Goal: Task Accomplishment & Management: Use online tool/utility

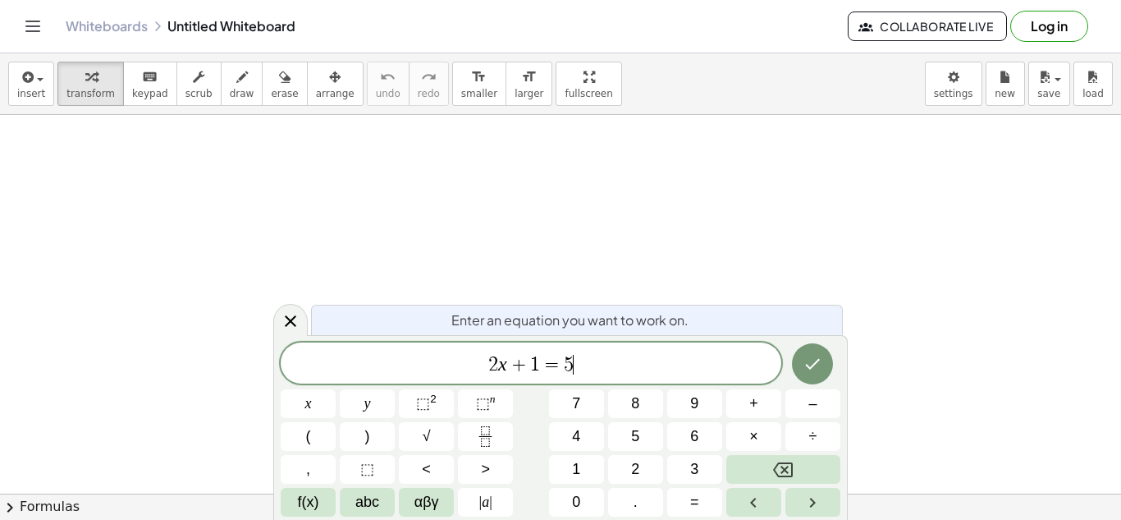
click at [601, 351] on div "2 x + 1 = 5 ​" at bounding box center [531, 362] width 501 height 41
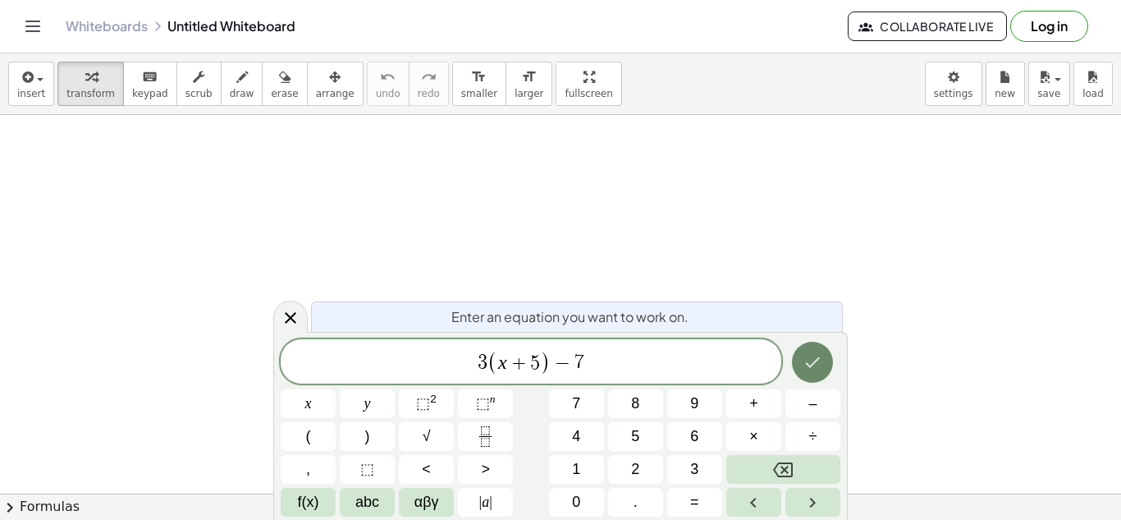
click at [818, 365] on icon "Done" at bounding box center [813, 362] width 20 height 20
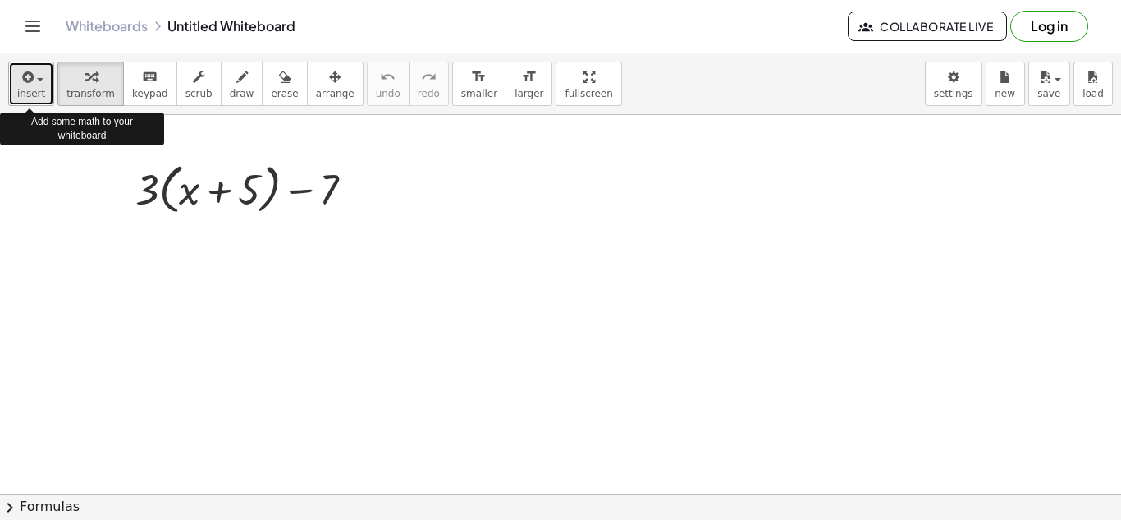
click at [14, 94] on button "insert" at bounding box center [31, 84] width 46 height 44
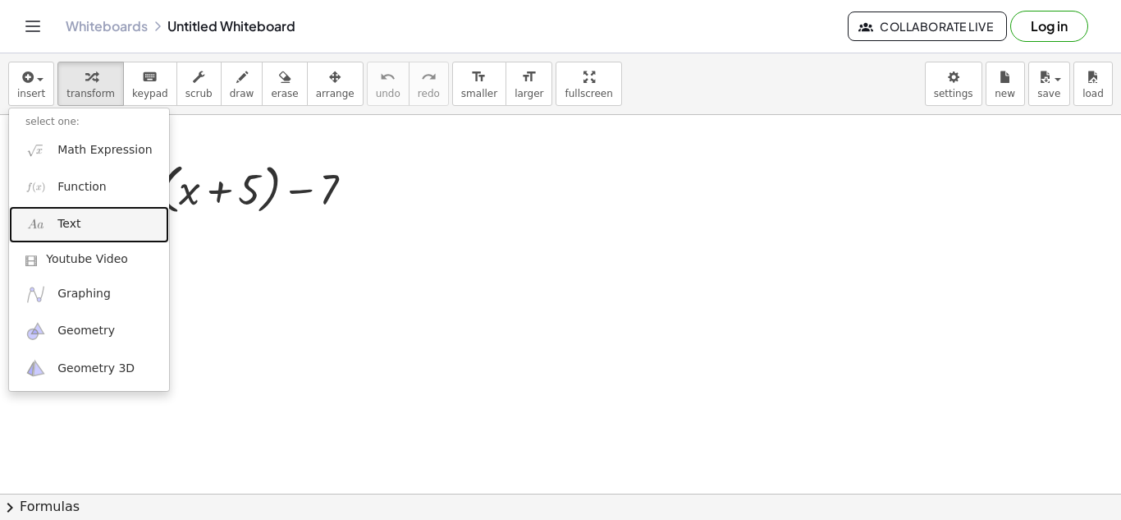
click at [82, 213] on link "Text" at bounding box center [89, 224] width 160 height 37
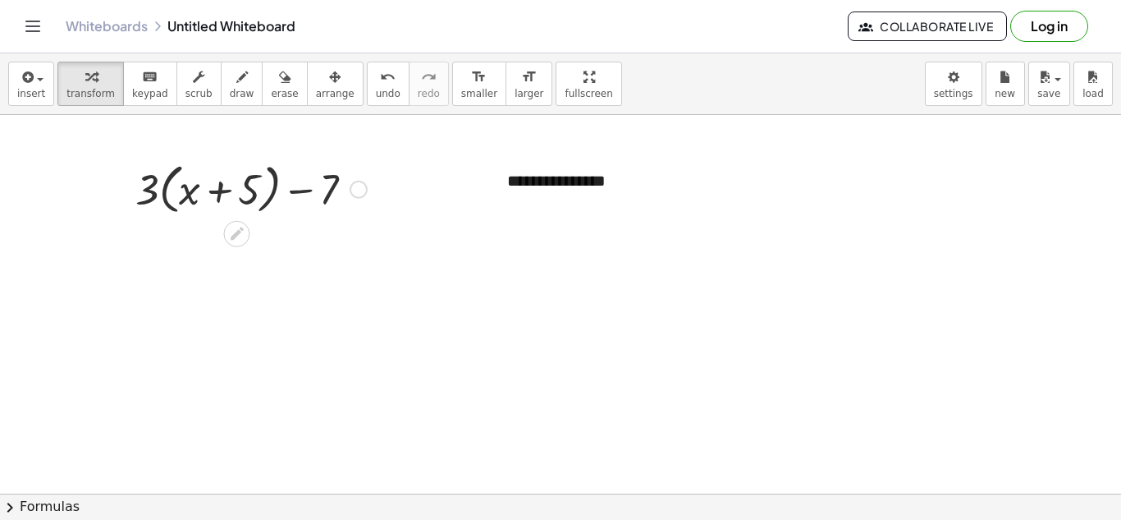
click at [312, 199] on div at bounding box center [251, 188] width 248 height 62
drag, startPoint x: 284, startPoint y: 168, endPoint x: 291, endPoint y: 183, distance: 16.5
click at [291, 183] on div at bounding box center [251, 188] width 248 height 62
drag, startPoint x: 243, startPoint y: 143, endPoint x: 231, endPoint y: 172, distance: 32.0
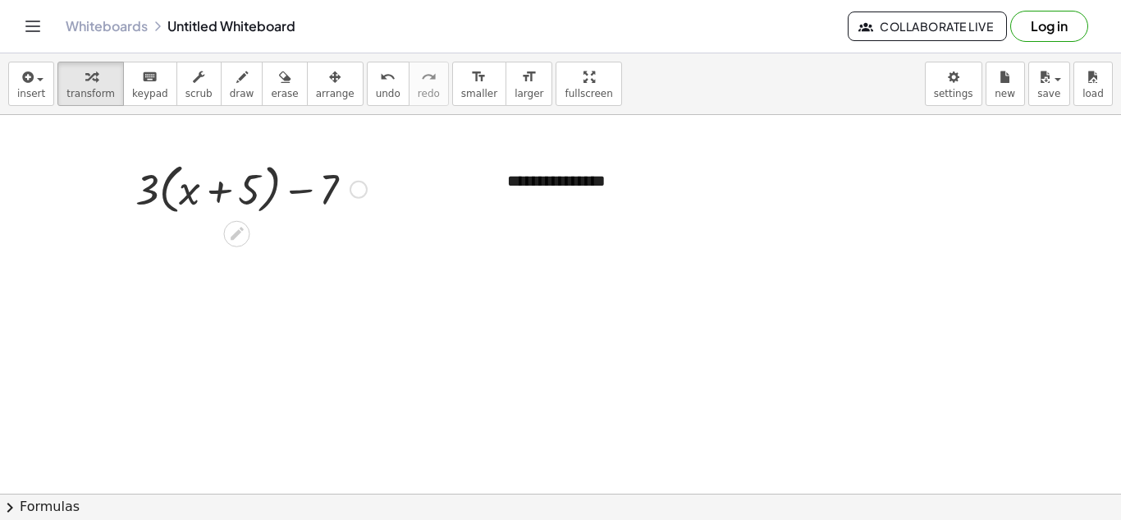
click at [231, 172] on div at bounding box center [251, 188] width 248 height 62
click at [161, 172] on div at bounding box center [251, 188] width 248 height 62
click at [176, 177] on div at bounding box center [251, 188] width 241 height 56
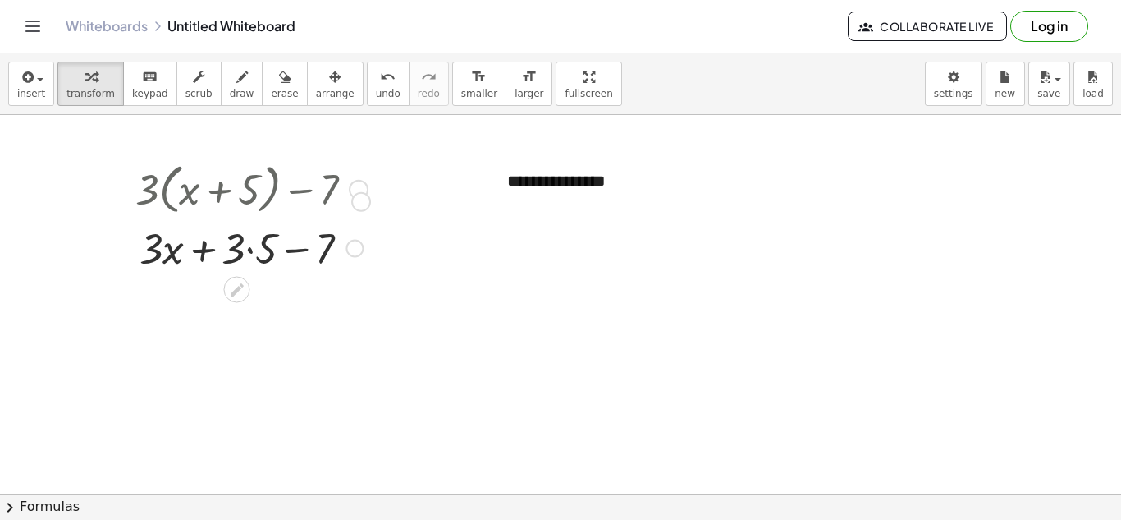
drag, startPoint x: 355, startPoint y: 190, endPoint x: 359, endPoint y: 209, distance: 19.2
click at [236, 190] on div "+ · 3 · ( + x + 5 ) − 7" at bounding box center [236, 190] width 0 height 0
drag, startPoint x: 355, startPoint y: 189, endPoint x: 356, endPoint y: 228, distance: 39.4
click at [236, 190] on div "+ · 3 · ( + x + 5 ) − 7 + x 5 − 7 · 3 · + · 3 ·" at bounding box center [236, 190] width 0 height 0
drag, startPoint x: 341, startPoint y: 178, endPoint x: 330, endPoint y: 172, distance: 12.1
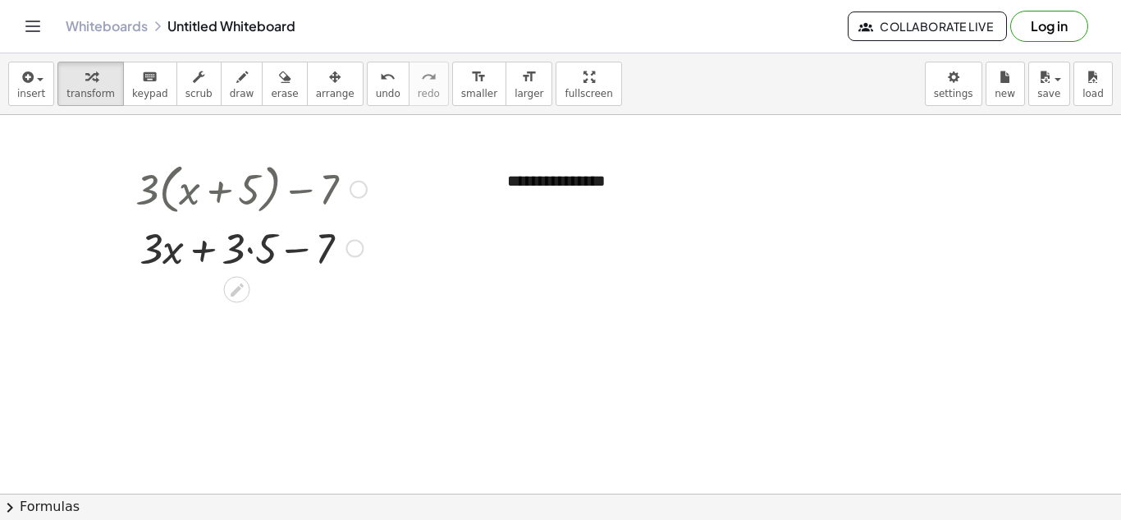
click at [340, 178] on div at bounding box center [251, 188] width 248 height 62
click at [519, 197] on div "**********" at bounding box center [614, 181] width 246 height 57
click at [598, 192] on div "**********" at bounding box center [614, 181] width 246 height 57
drag, startPoint x: 647, startPoint y: 219, endPoint x: 555, endPoint y: 181, distance: 99.7
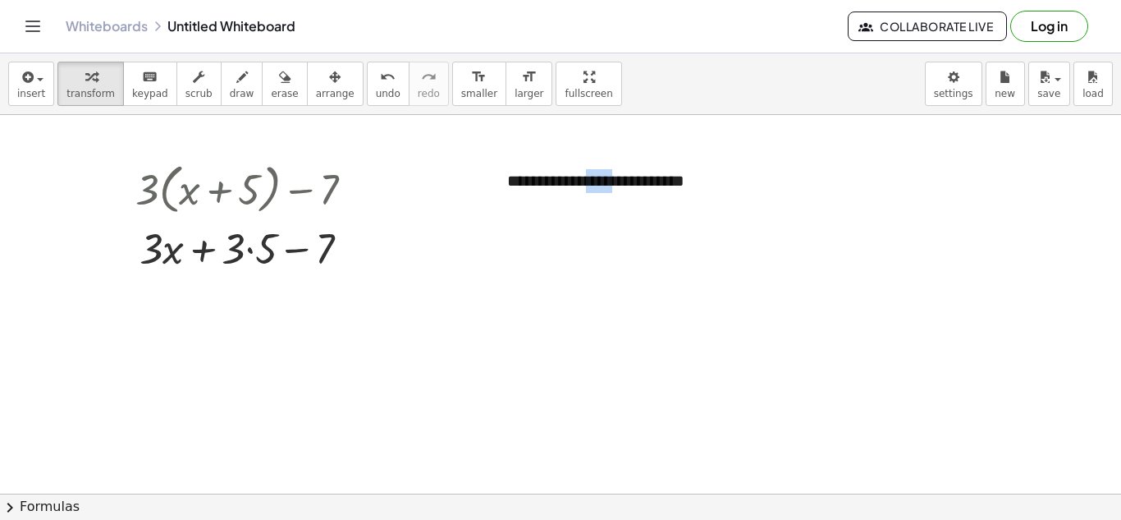
drag, startPoint x: 601, startPoint y: 186, endPoint x: 572, endPoint y: 283, distance: 101.0
drag, startPoint x: 594, startPoint y: 189, endPoint x: 571, endPoint y: 254, distance: 68.8
click at [631, 192] on div "**********" at bounding box center [614, 181] width 246 height 57
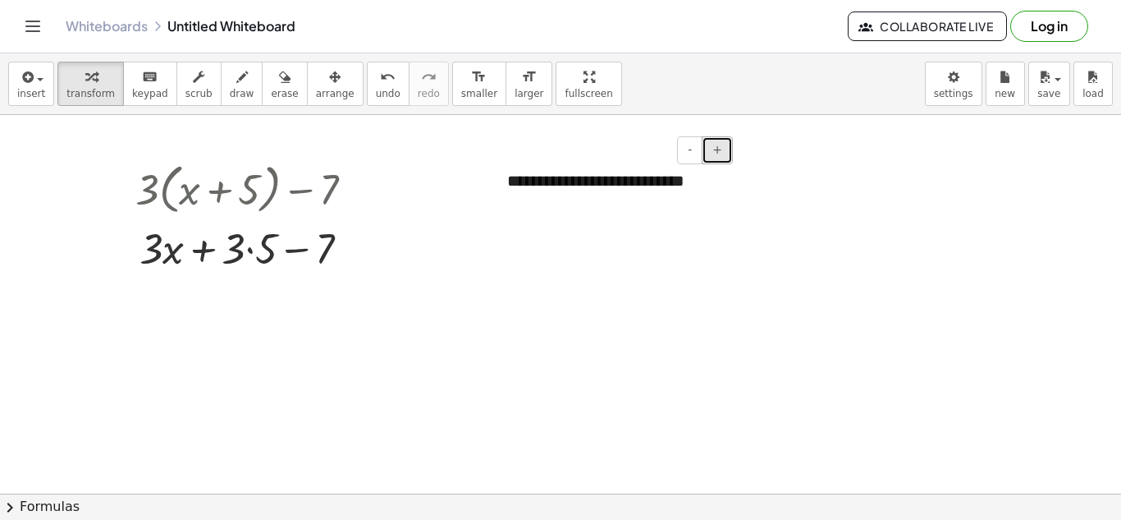
drag, startPoint x: 722, startPoint y: 155, endPoint x: 704, endPoint y: 155, distance: 18.9
click at [704, 155] on button "+" at bounding box center [717, 150] width 31 height 28
click at [695, 153] on button "-" at bounding box center [689, 150] width 25 height 28
click at [680, 185] on div "**********" at bounding box center [614, 181] width 246 height 57
drag, startPoint x: 738, startPoint y: 168, endPoint x: 739, endPoint y: 184, distance: 15.6
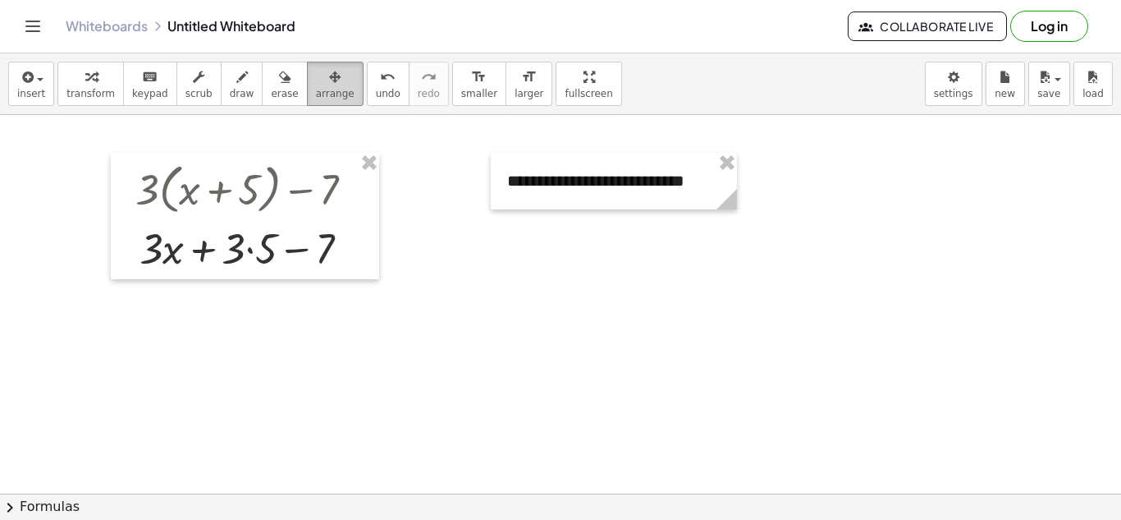
click at [329, 79] on icon "button" at bounding box center [334, 77] width 11 height 20
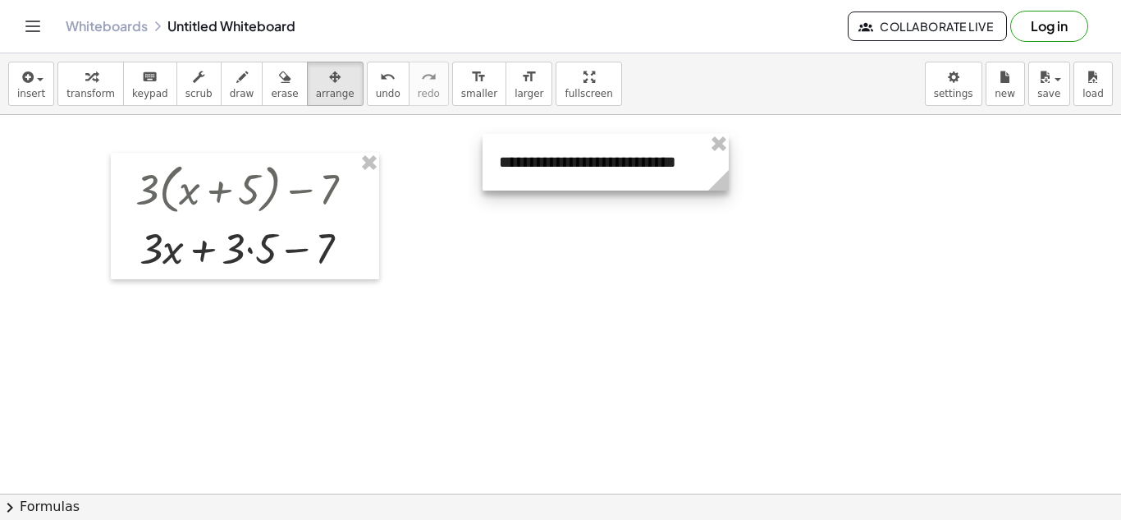
drag, startPoint x: 732, startPoint y: 177, endPoint x: 724, endPoint y: 158, distance: 20.6
click at [724, 158] on div at bounding box center [606, 162] width 246 height 57
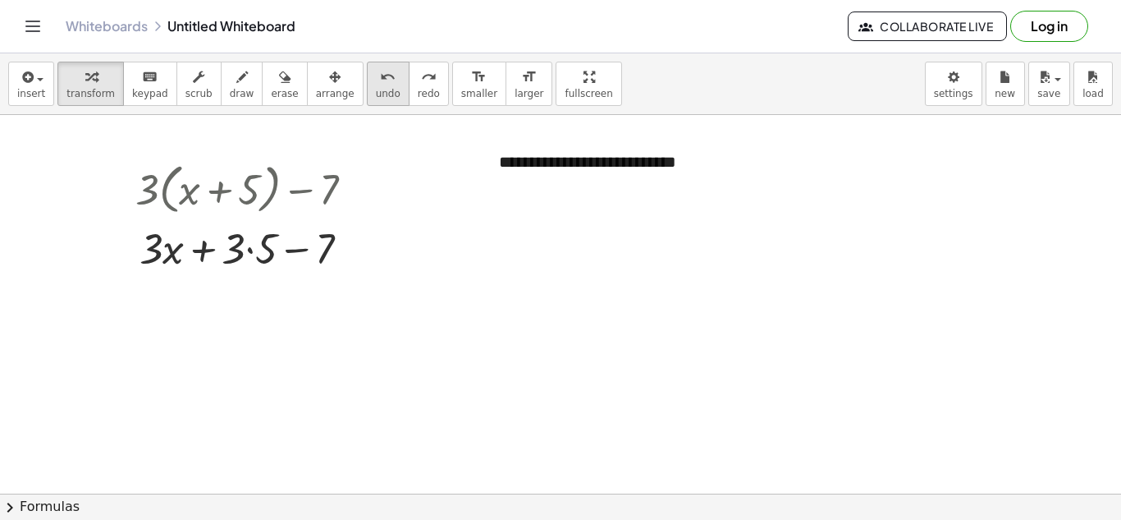
click at [380, 81] on icon "undo" at bounding box center [388, 77] width 16 height 20
click at [308, 186] on div at bounding box center [251, 188] width 248 height 62
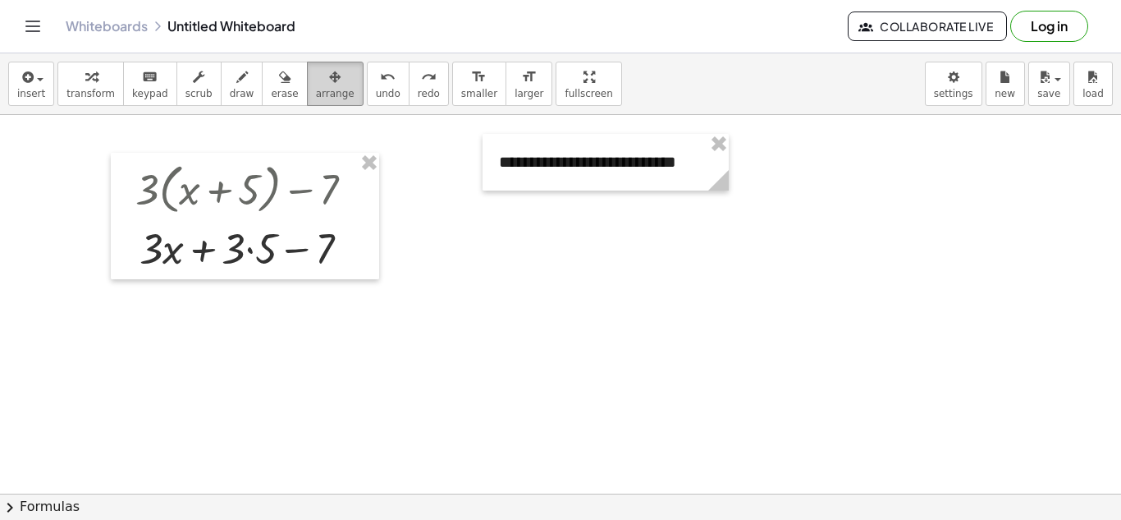
click at [316, 92] on span "arrange" at bounding box center [335, 93] width 39 height 11
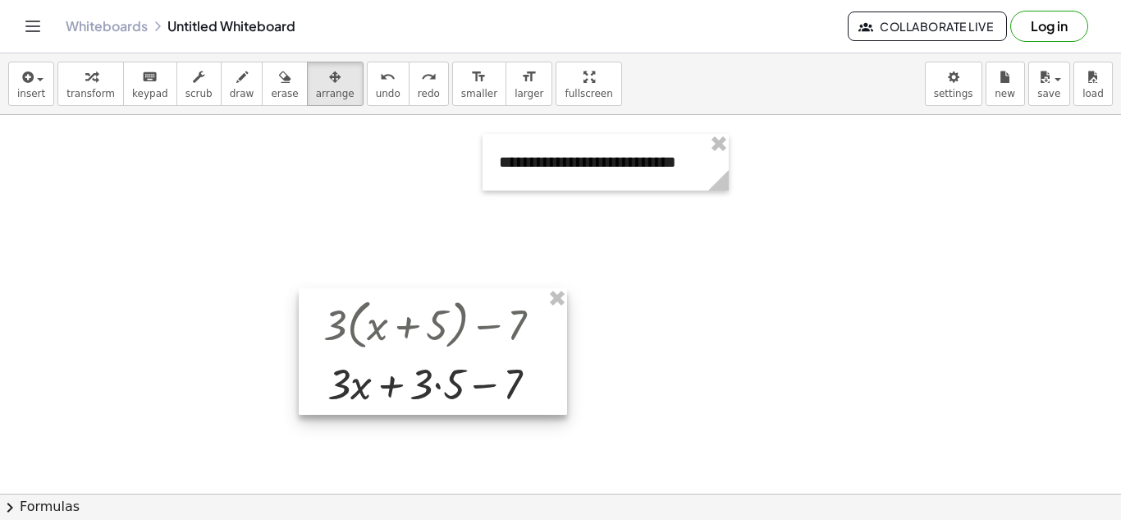
drag, startPoint x: 343, startPoint y: 180, endPoint x: 531, endPoint y: 241, distance: 197.6
click at [531, 306] on div at bounding box center [433, 351] width 268 height 126
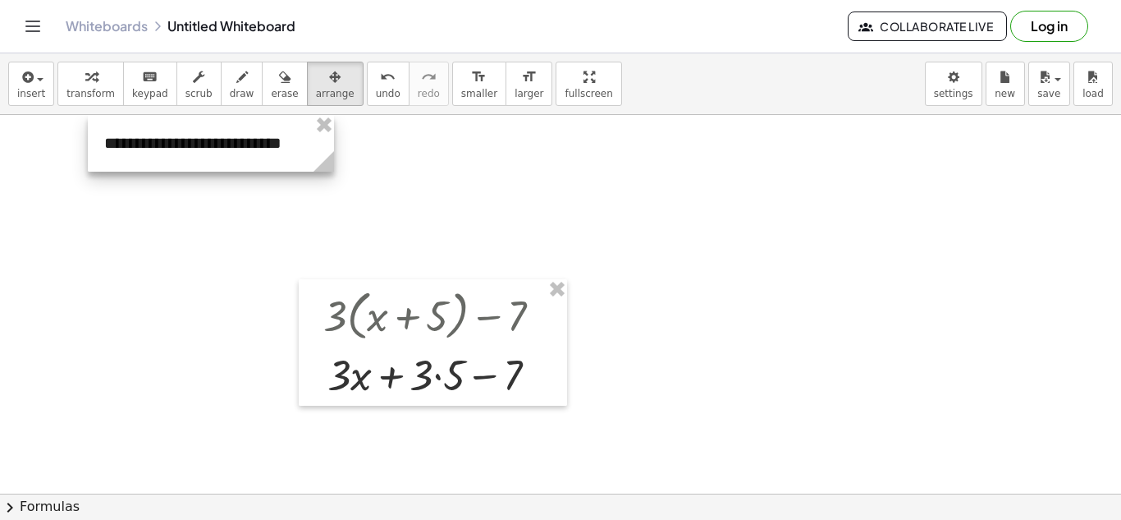
drag, startPoint x: 500, startPoint y: 179, endPoint x: 105, endPoint y: 156, distance: 395.5
click at [105, 156] on div at bounding box center [211, 143] width 246 height 57
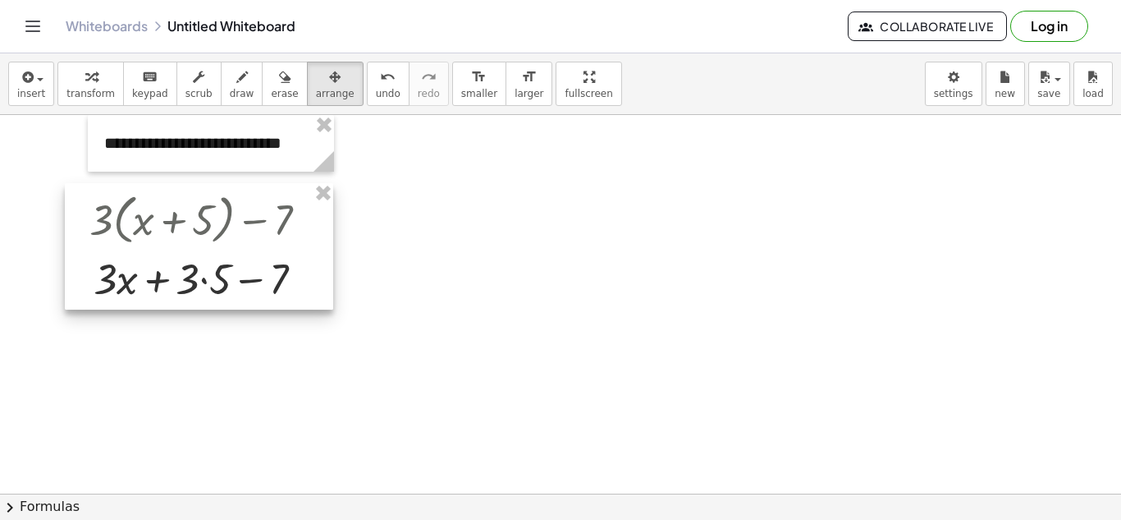
drag, startPoint x: 334, startPoint y: 318, endPoint x: 100, endPoint y: 222, distance: 252.9
click at [100, 222] on div at bounding box center [199, 246] width 268 height 126
click at [227, 291] on div at bounding box center [199, 246] width 268 height 126
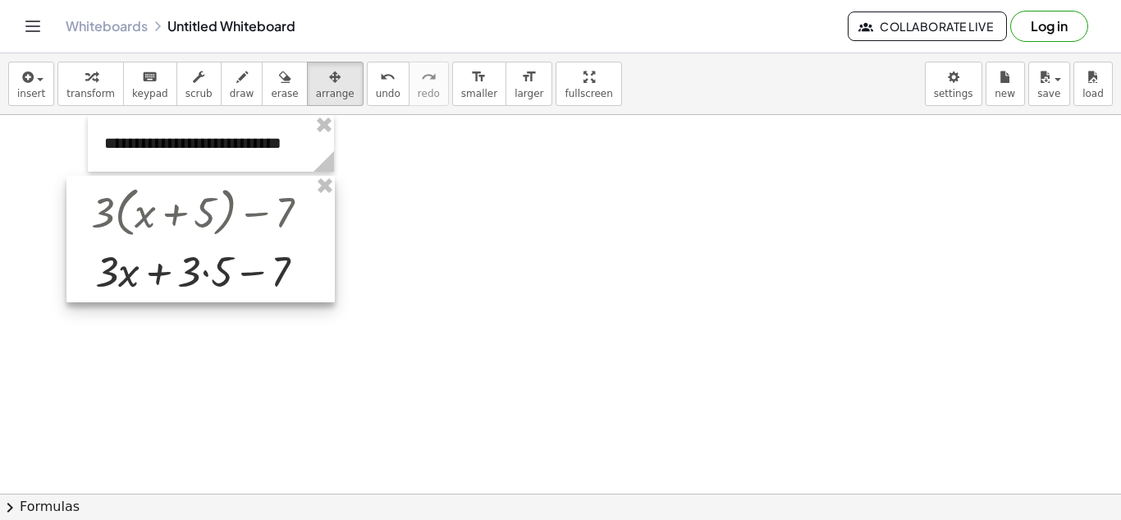
click at [230, 286] on div at bounding box center [200, 239] width 268 height 126
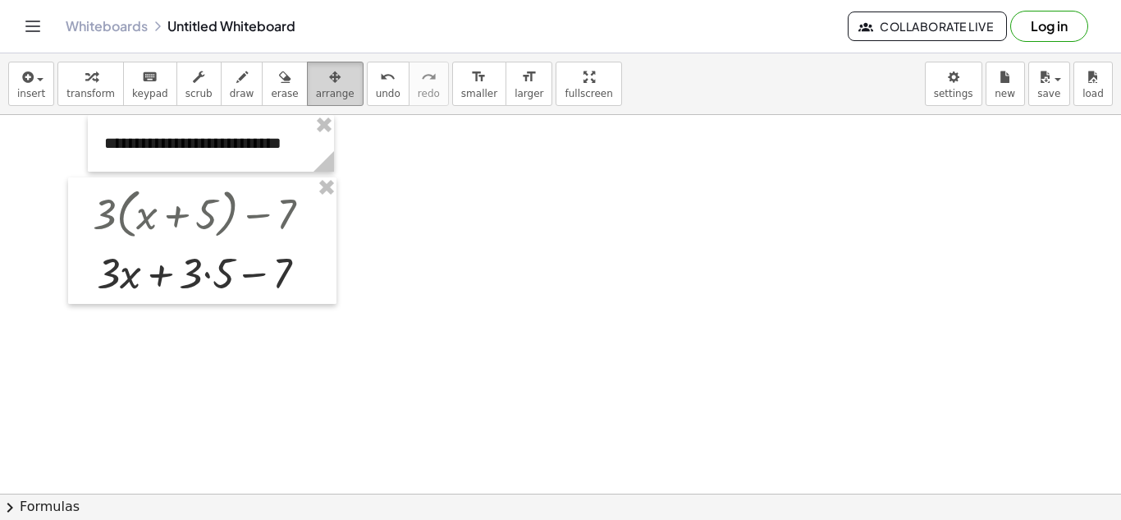
click at [329, 82] on icon "button" at bounding box center [334, 77] width 11 height 20
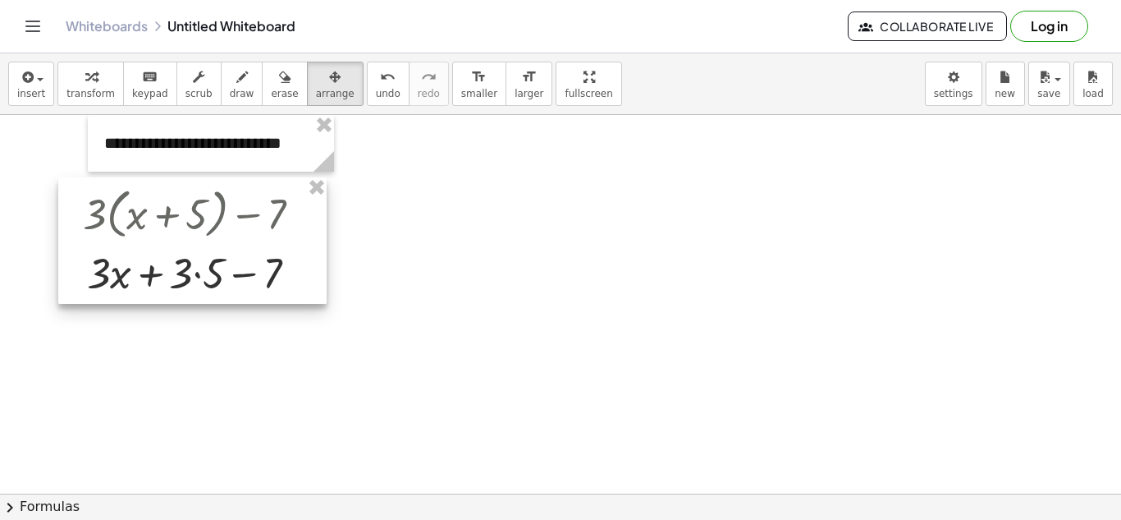
drag, startPoint x: 216, startPoint y: 278, endPoint x: 206, endPoint y: 278, distance: 9.9
click at [206, 278] on div at bounding box center [192, 240] width 268 height 126
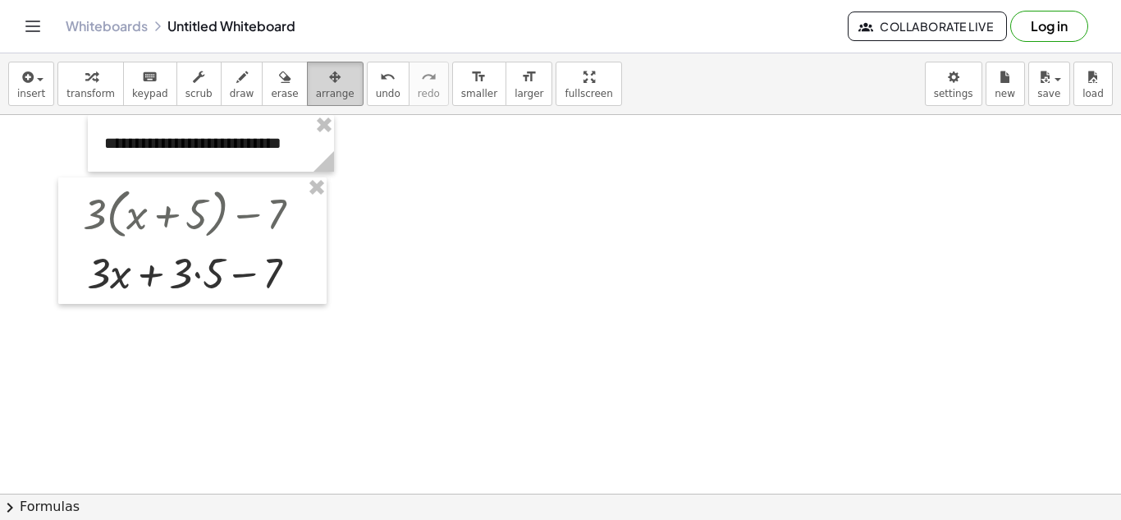
click at [319, 99] on span "arrange" at bounding box center [335, 93] width 39 height 11
click at [316, 85] on div "button" at bounding box center [335, 76] width 39 height 20
click at [128, 102] on button "keyboard keypad" at bounding box center [150, 84] width 54 height 44
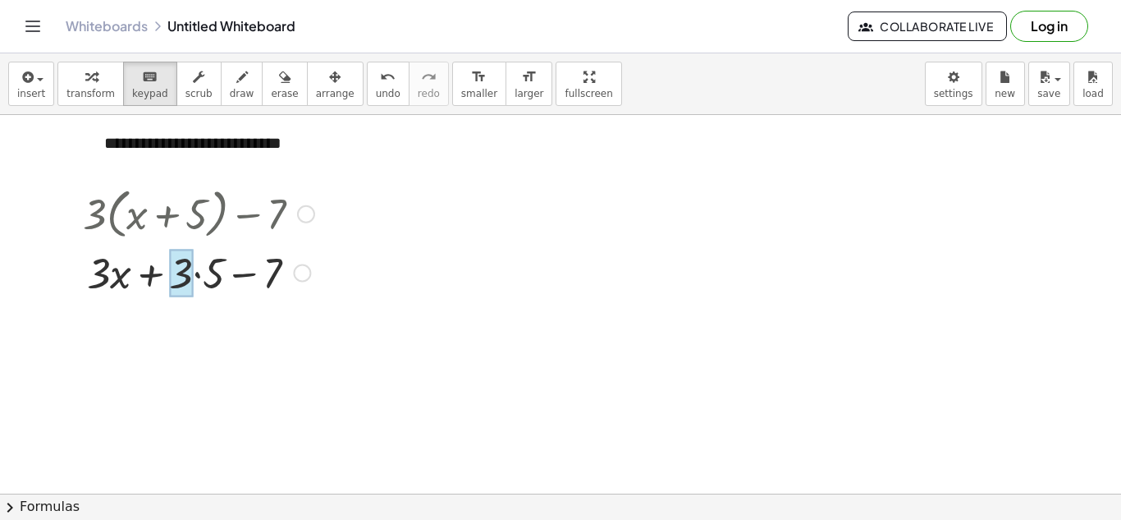
drag, startPoint x: 210, startPoint y: 270, endPoint x: 190, endPoint y: 273, distance: 20.7
click at [190, 273] on div at bounding box center [181, 274] width 24 height 48
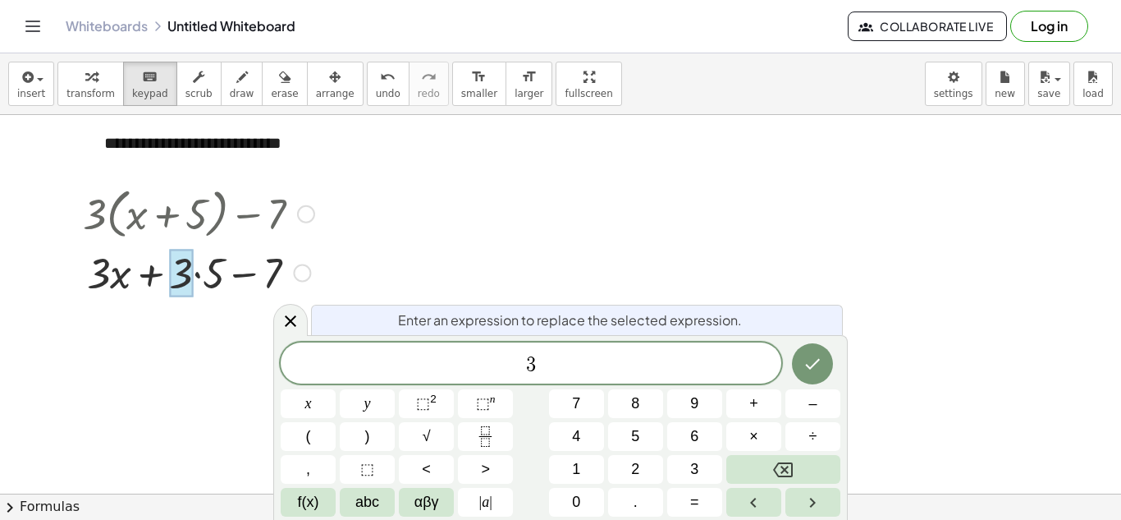
drag, startPoint x: 215, startPoint y: 275, endPoint x: 309, endPoint y: 266, distance: 94.8
click at [168, 273] on div at bounding box center [199, 272] width 248 height 56
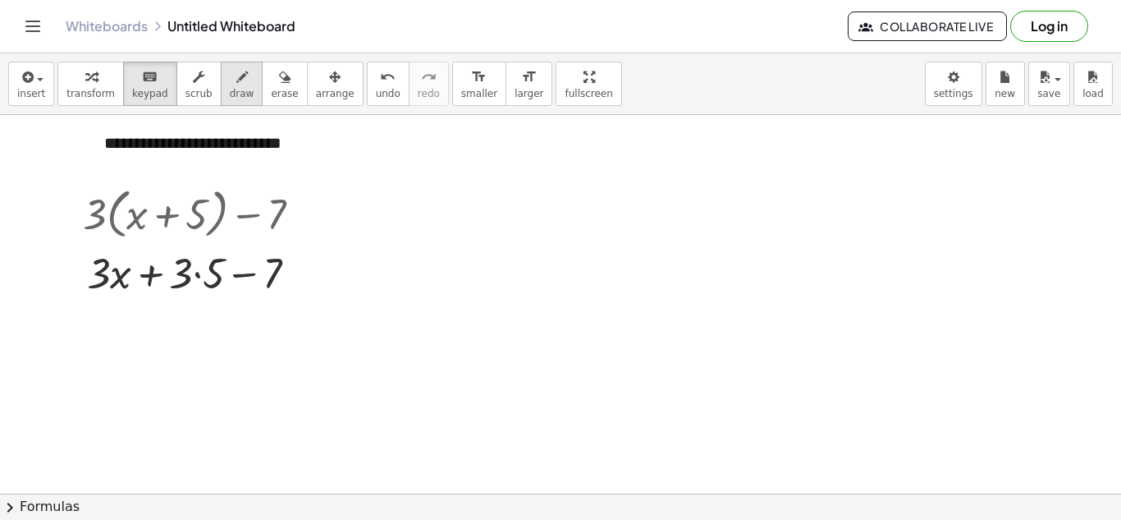
click at [230, 90] on span "draw" at bounding box center [242, 93] width 25 height 11
drag, startPoint x: 177, startPoint y: 273, endPoint x: 209, endPoint y: 283, distance: 32.7
click at [380, 85] on icon "undo" at bounding box center [388, 77] width 16 height 20
click at [574, 84] on div "insert select one: Math Expression Function Text Youtube Video Graphing Geometr…" at bounding box center [560, 84] width 1121 height 62
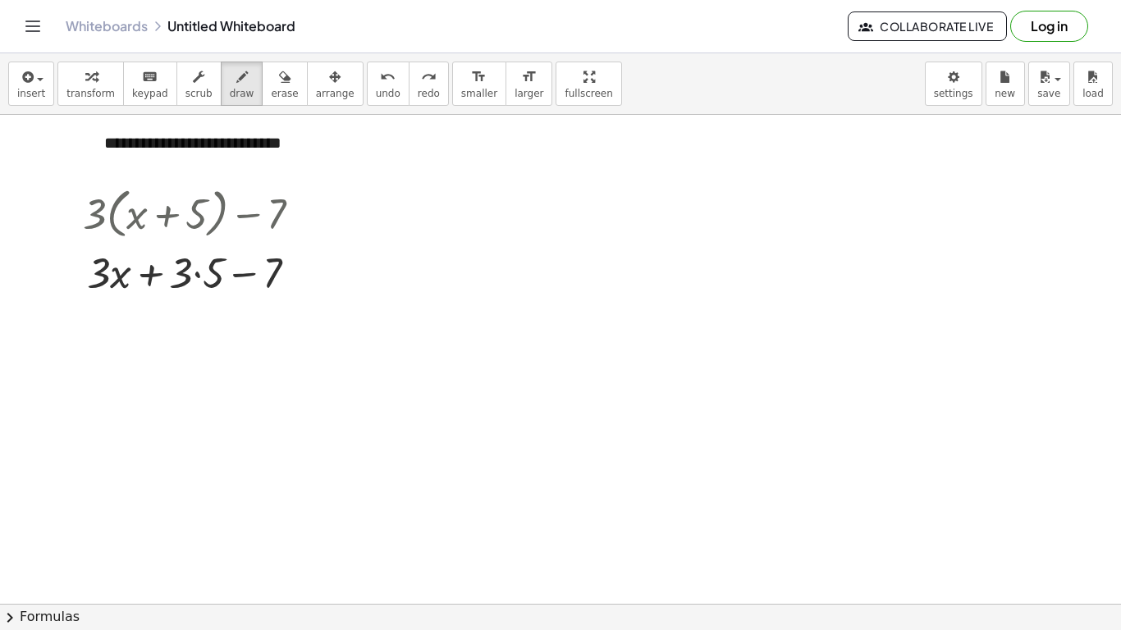
drag, startPoint x: 566, startPoint y: 84, endPoint x: 566, endPoint y: 155, distance: 71.4
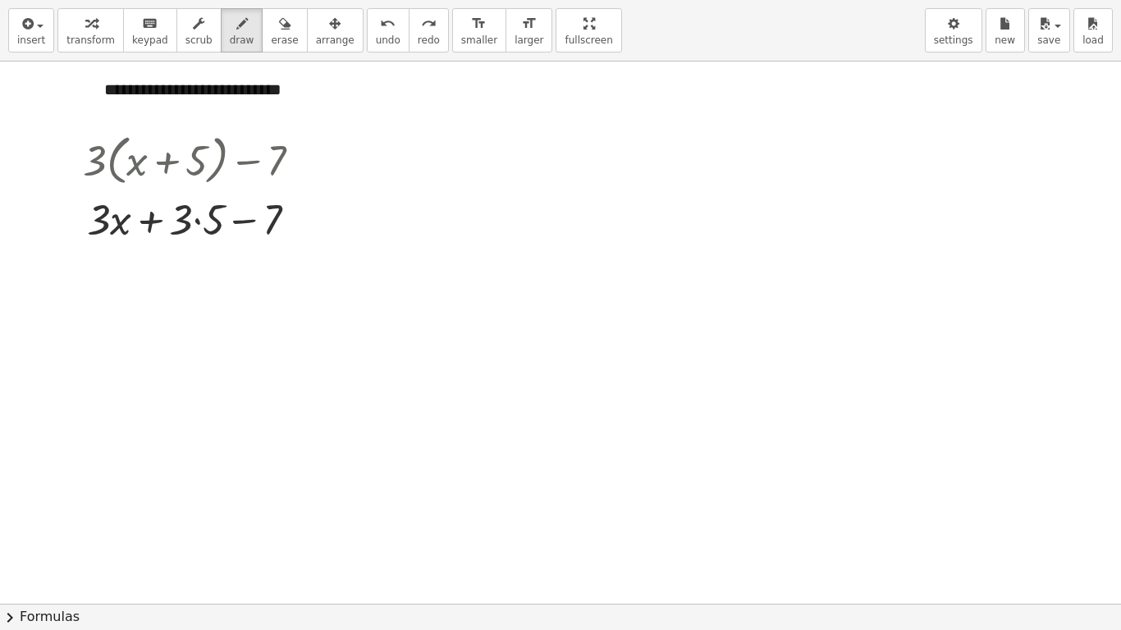
click at [566, 155] on div "**********" at bounding box center [560, 315] width 1121 height 630
click at [380, 27] on icon "undo" at bounding box center [388, 24] width 16 height 20
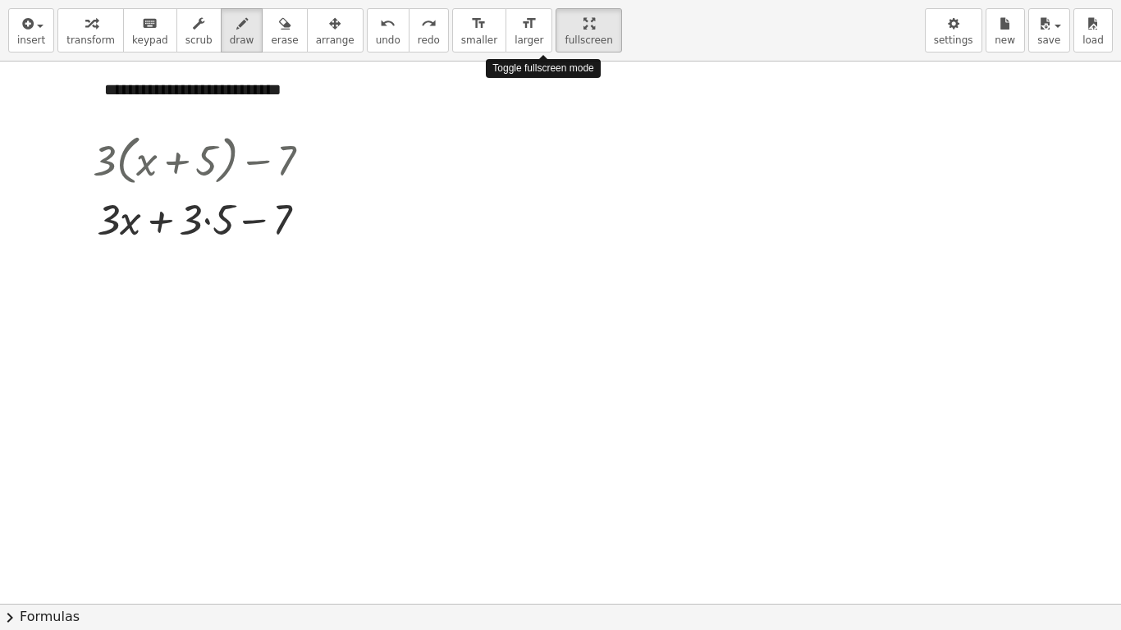
drag, startPoint x: 525, startPoint y: 43, endPoint x: 525, endPoint y: -29, distance: 71.4
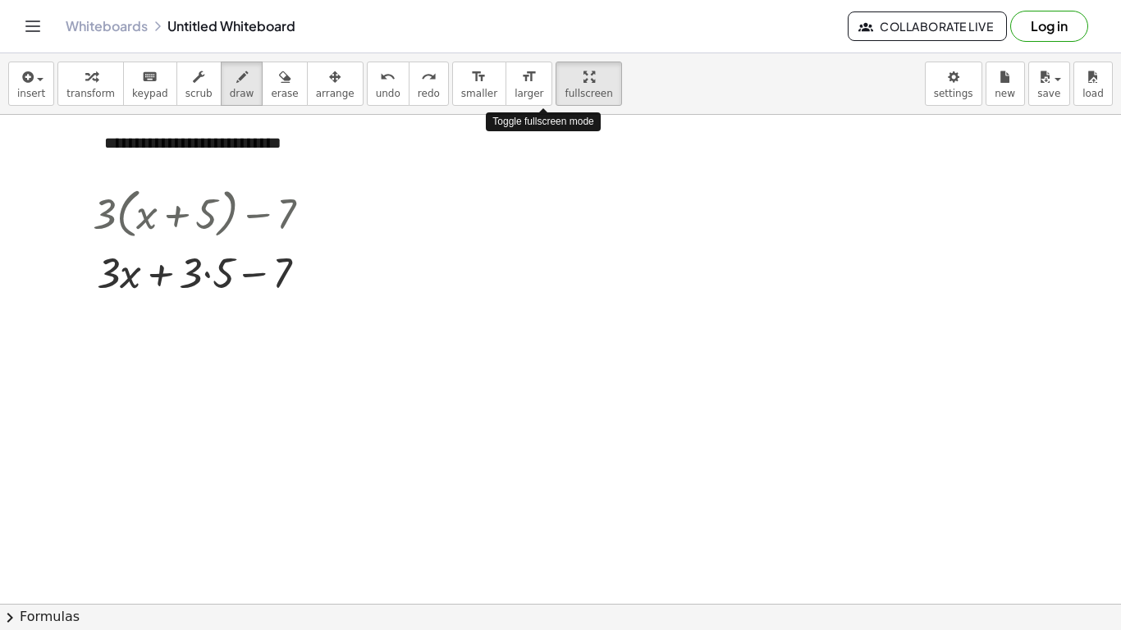
click at [525, 0] on html "**********" at bounding box center [560, 315] width 1121 height 630
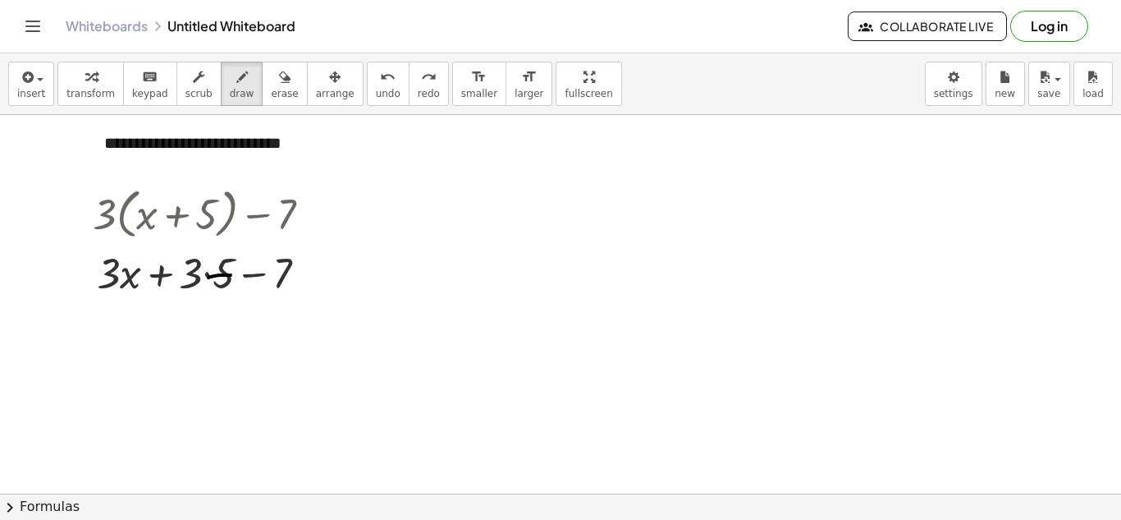
drag, startPoint x: 231, startPoint y: 275, endPoint x: 209, endPoint y: 277, distance: 22.3
click at [380, 71] on icon "undo" at bounding box center [388, 77] width 16 height 20
click at [85, 68] on icon "button" at bounding box center [90, 77] width 11 height 20
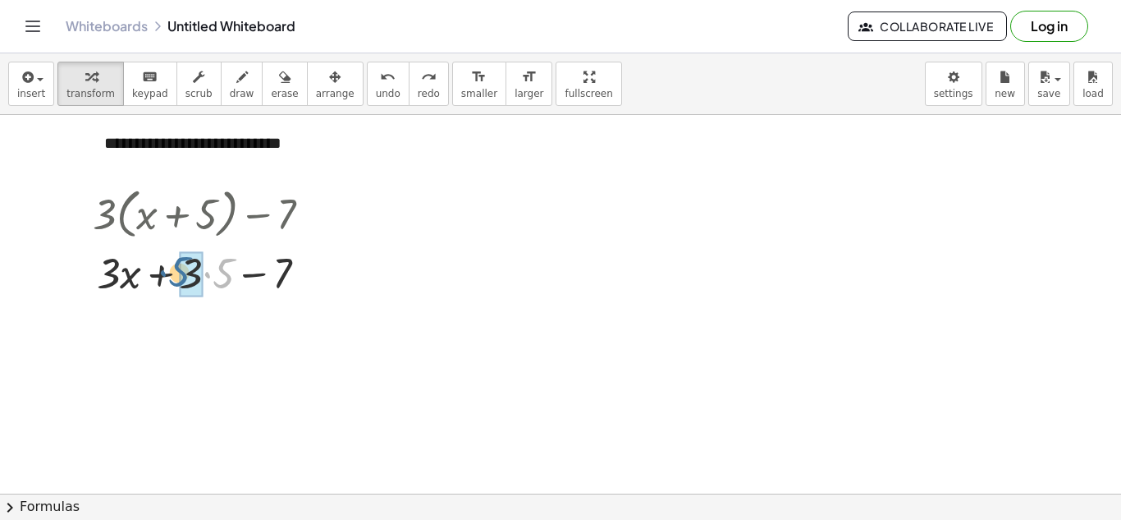
drag, startPoint x: 226, startPoint y: 276, endPoint x: 181, endPoint y: 275, distance: 44.3
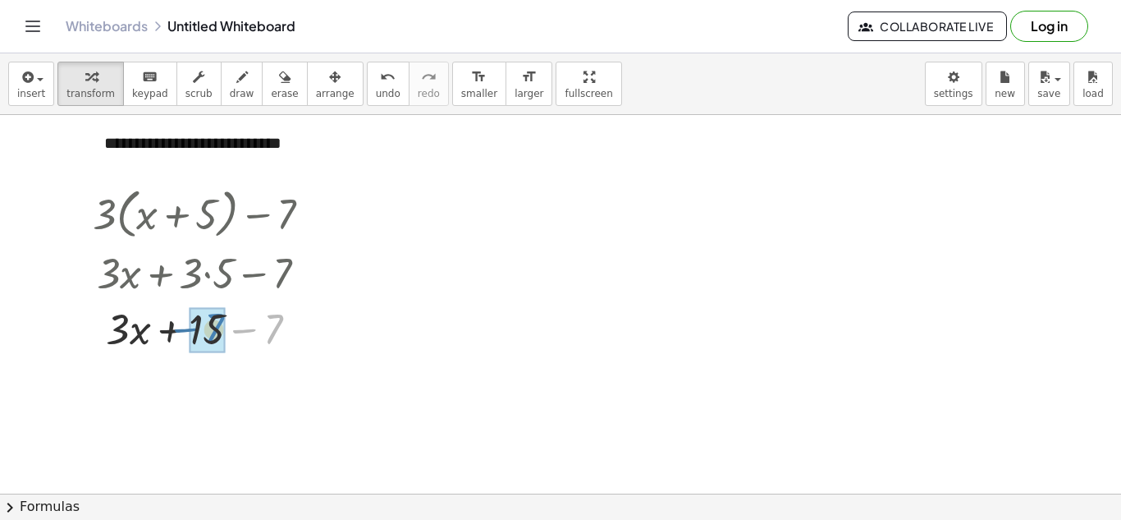
drag, startPoint x: 276, startPoint y: 334, endPoint x: 216, endPoint y: 333, distance: 59.9
click at [132, 134] on div "**********" at bounding box center [211, 143] width 246 height 57
click at [113, 144] on div "**********" at bounding box center [211, 143] width 246 height 57
drag, startPoint x: 426, startPoint y: 201, endPoint x: 440, endPoint y: 199, distance: 14.1
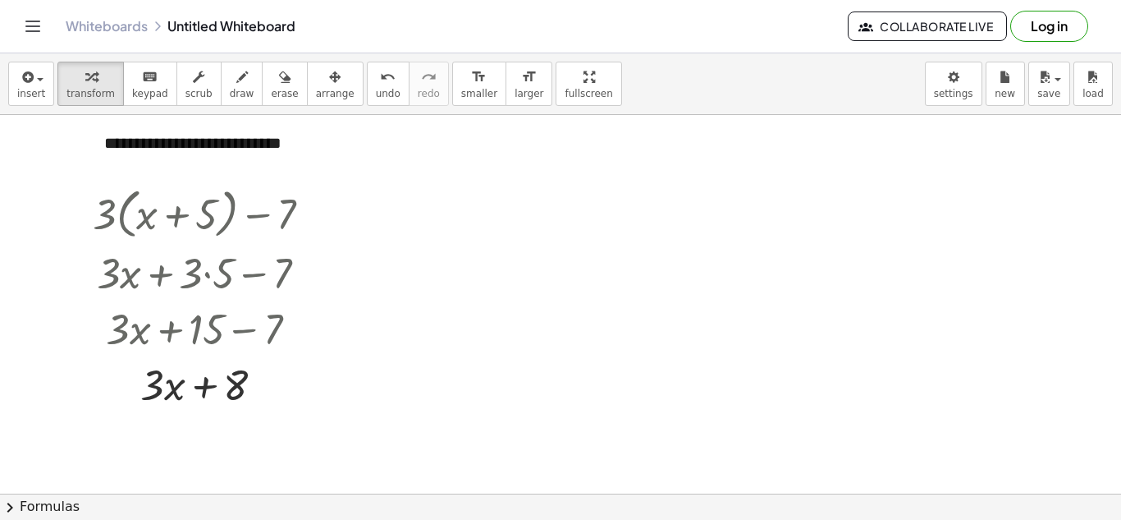
click at [257, 163] on div "**********" at bounding box center [211, 143] width 246 height 57
click at [1030, 94] on button "save" at bounding box center [1050, 84] width 42 height 44
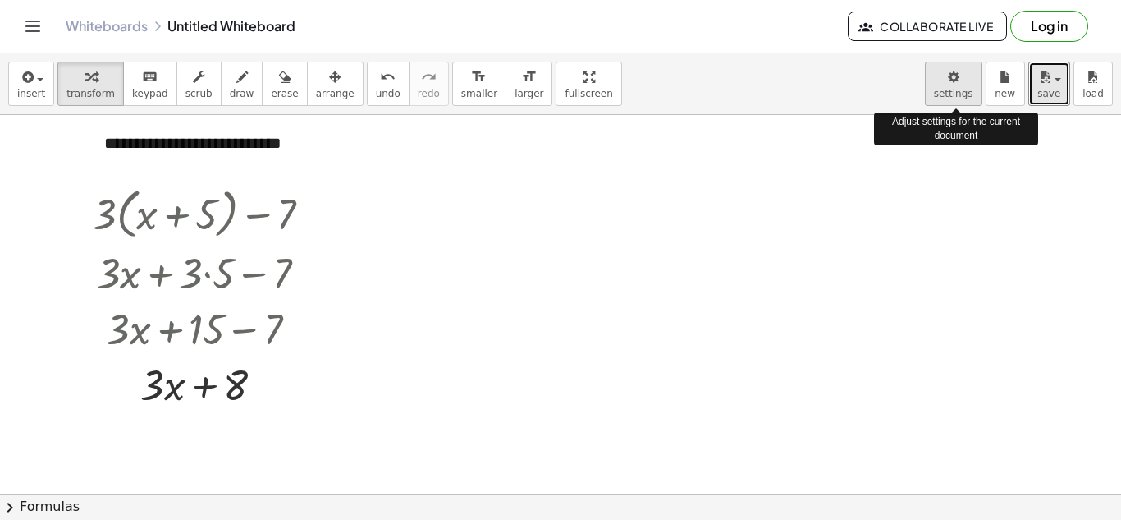
click at [960, 91] on body "**********" at bounding box center [560, 260] width 1121 height 520
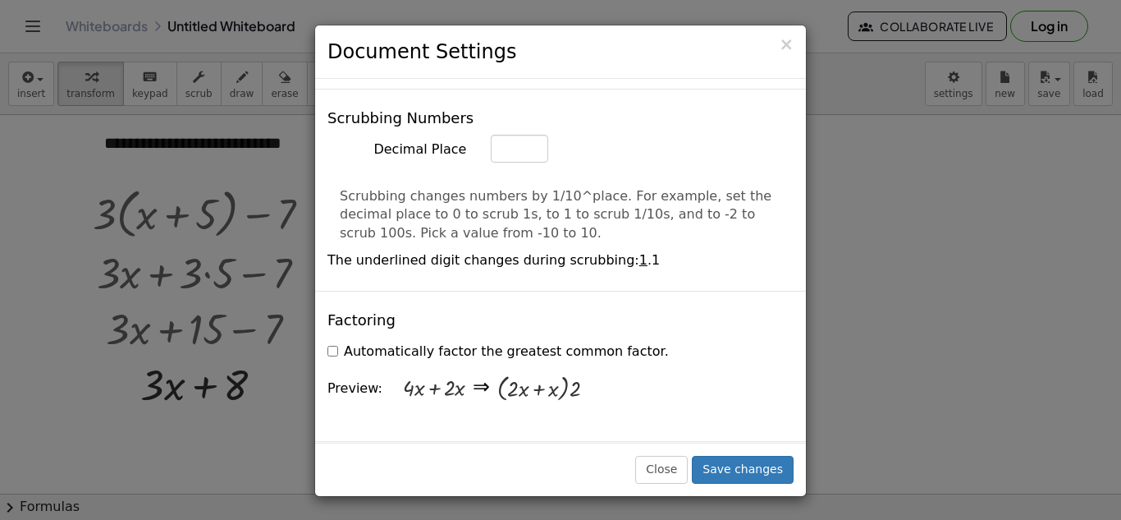
scroll to position [1231, 0]
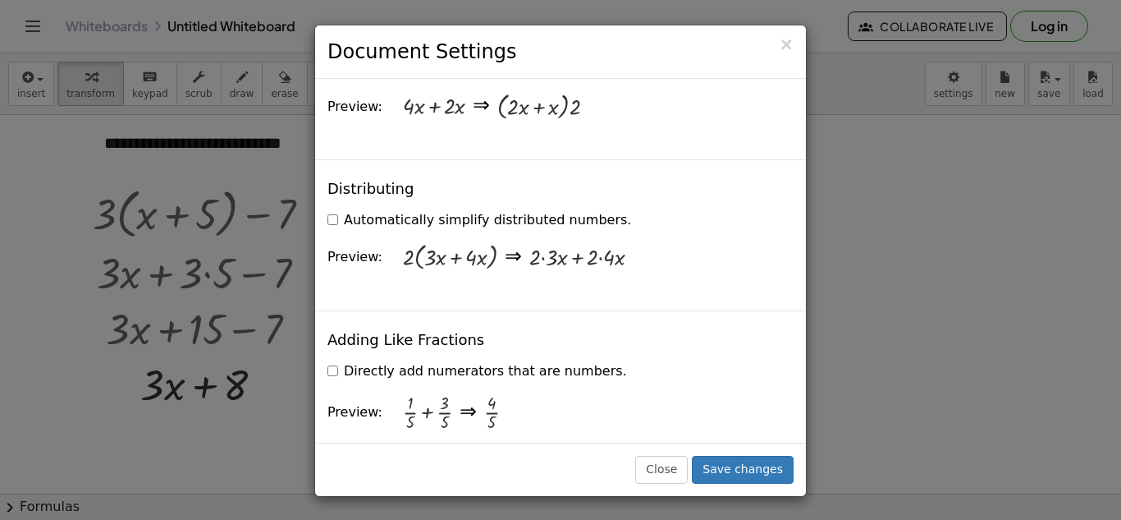
click at [545, 245] on div at bounding box center [577, 257] width 95 height 24
click at [546, 245] on div at bounding box center [577, 257] width 95 height 24
click at [742, 465] on button "Save changes" at bounding box center [743, 470] width 102 height 28
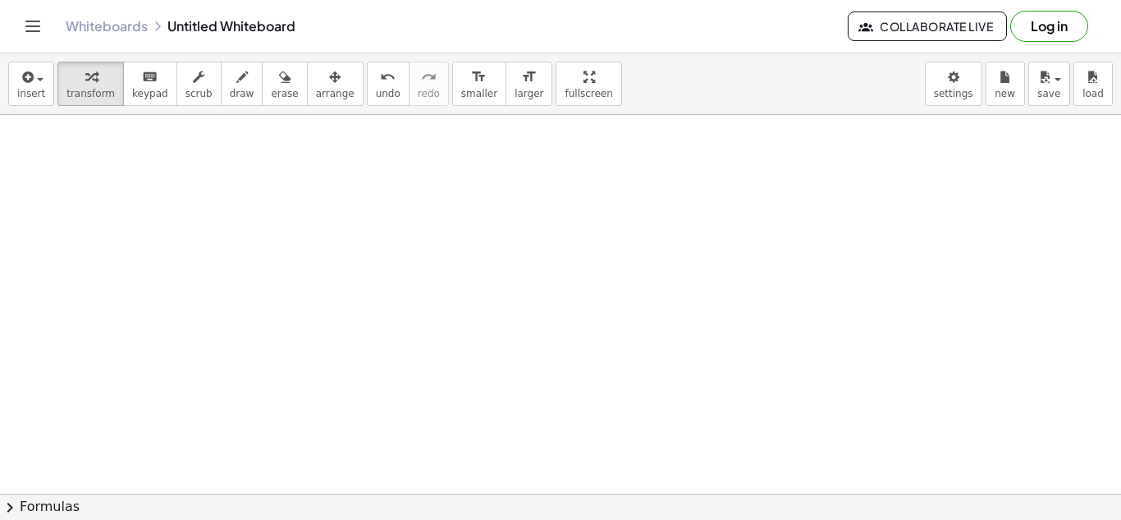
scroll to position [0, 0]
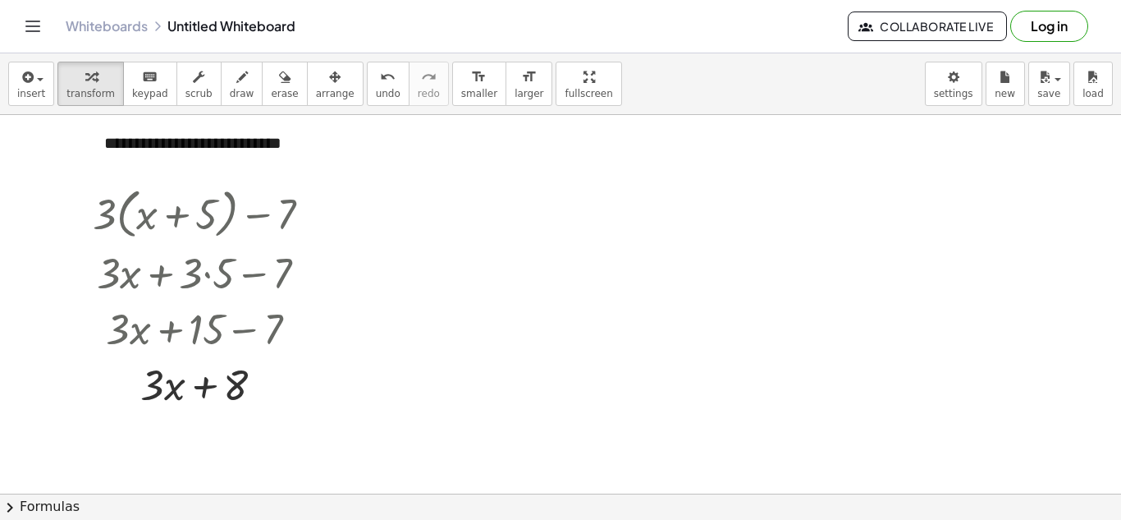
click at [6, 502] on span "chevron_right" at bounding box center [10, 507] width 20 height 20
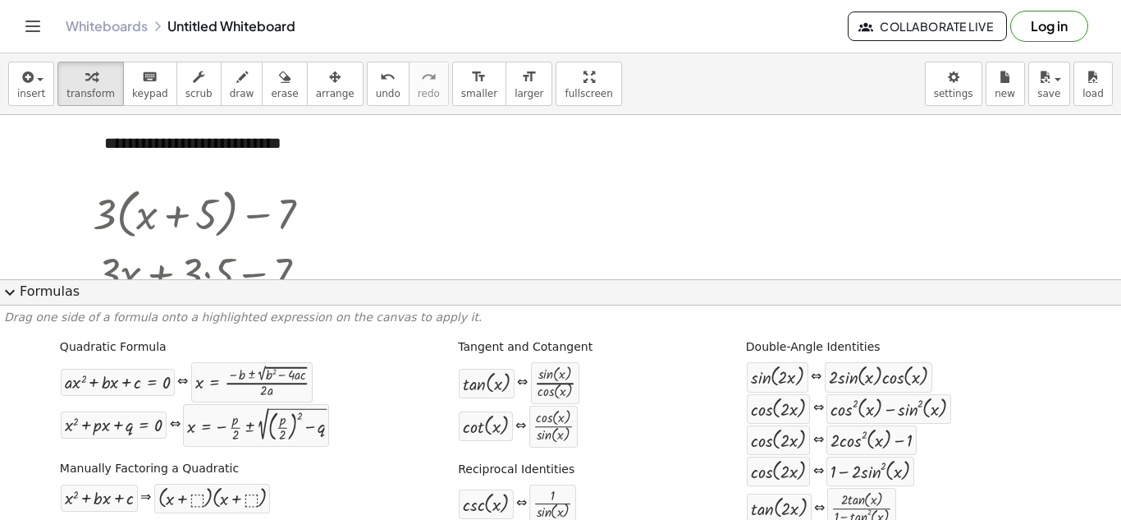
click at [744, 268] on div at bounding box center [560, 279] width 1121 height 328
click at [16, 286] on span "expand_more" at bounding box center [10, 292] width 20 height 20
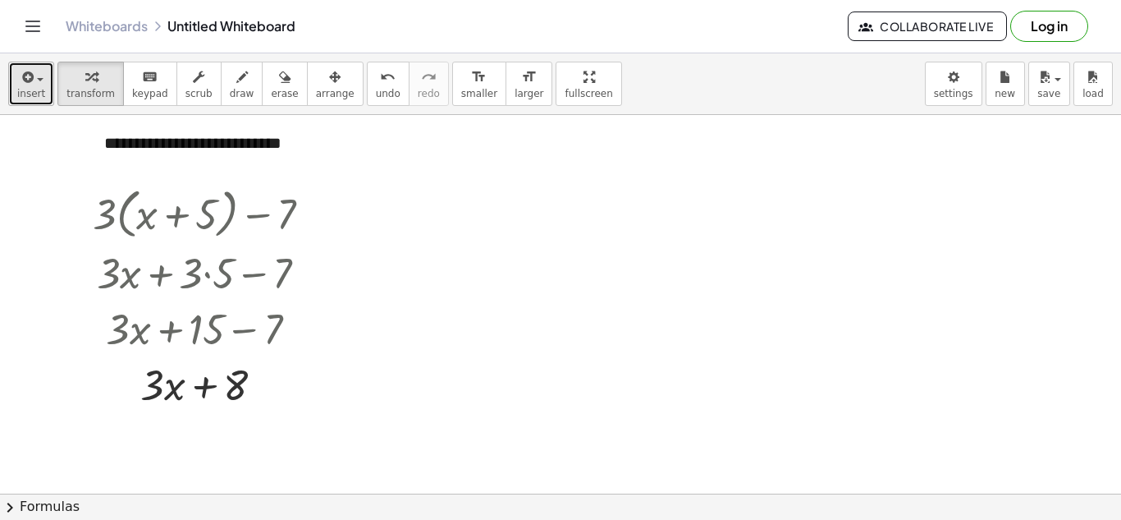
click at [30, 79] on icon "button" at bounding box center [26, 77] width 15 height 20
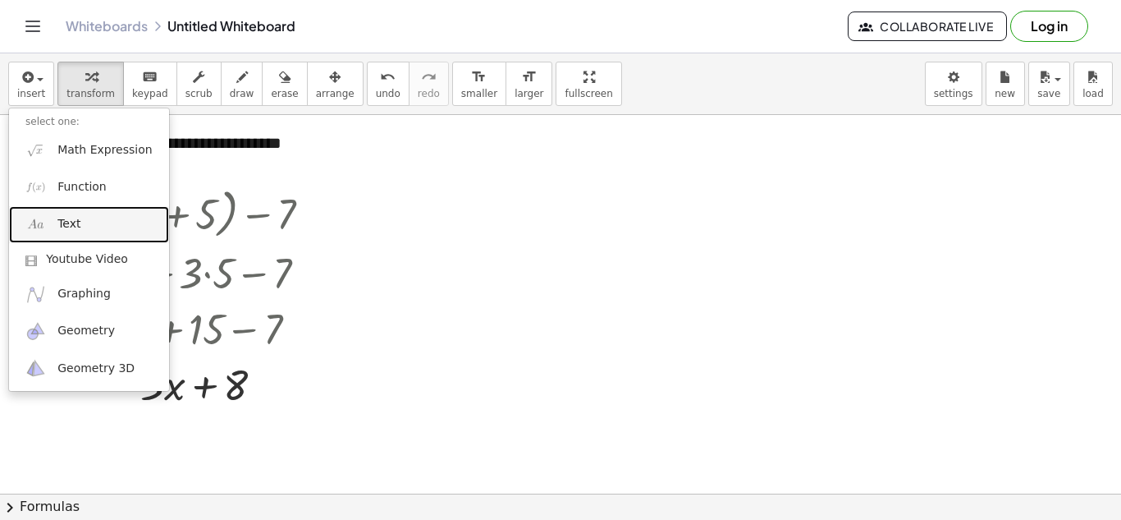
click at [93, 219] on link "Text" at bounding box center [89, 224] width 160 height 37
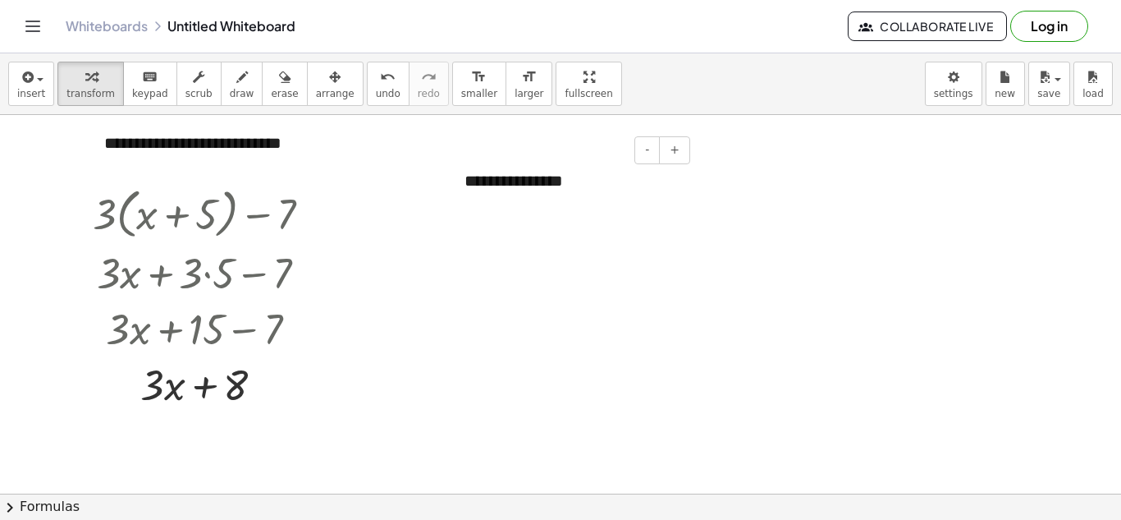
click at [582, 201] on div "**********" at bounding box center [571, 181] width 246 height 57
drag, startPoint x: 566, startPoint y: 202, endPoint x: 467, endPoint y: 172, distance: 102.9
click at [467, 172] on div "**********" at bounding box center [571, 193] width 246 height 80
drag, startPoint x: 562, startPoint y: 170, endPoint x: 497, endPoint y: 286, distance: 132.3
click at [497, 286] on div at bounding box center [560, 493] width 1121 height 757
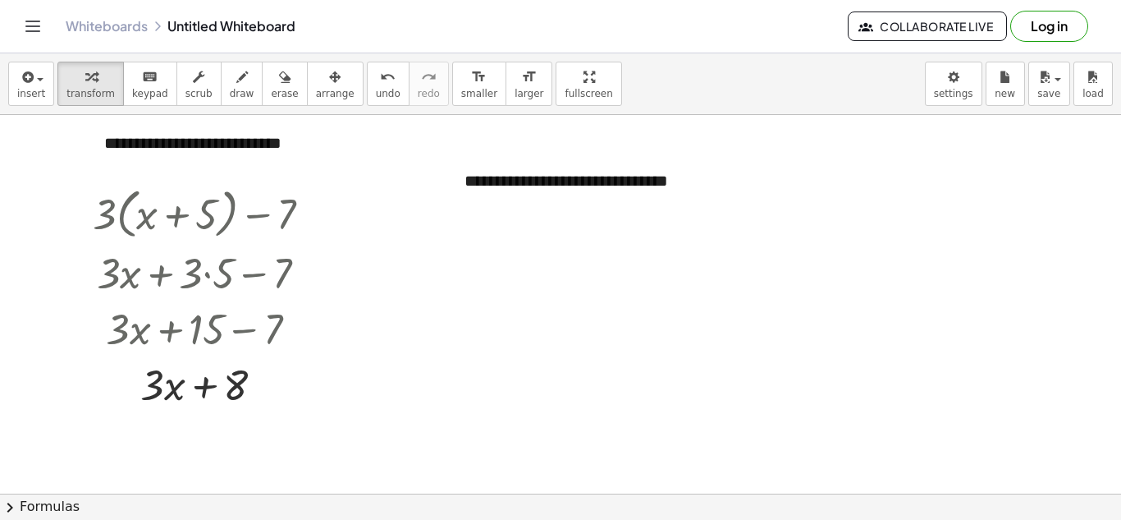
click at [534, 290] on div at bounding box center [560, 493] width 1121 height 757
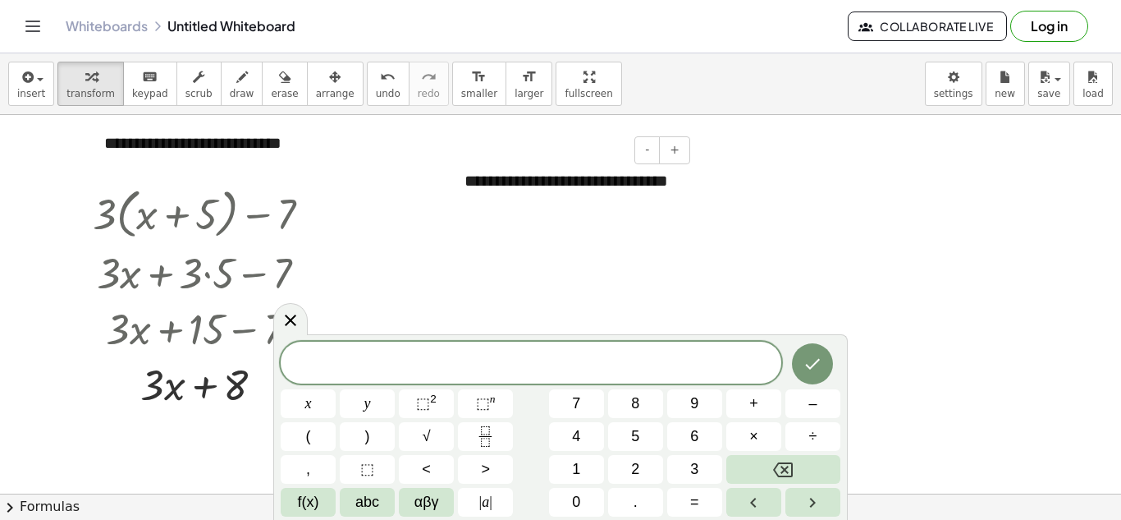
click at [557, 206] on div "**********" at bounding box center [571, 193] width 246 height 80
click at [732, 292] on div at bounding box center [560, 493] width 1121 height 757
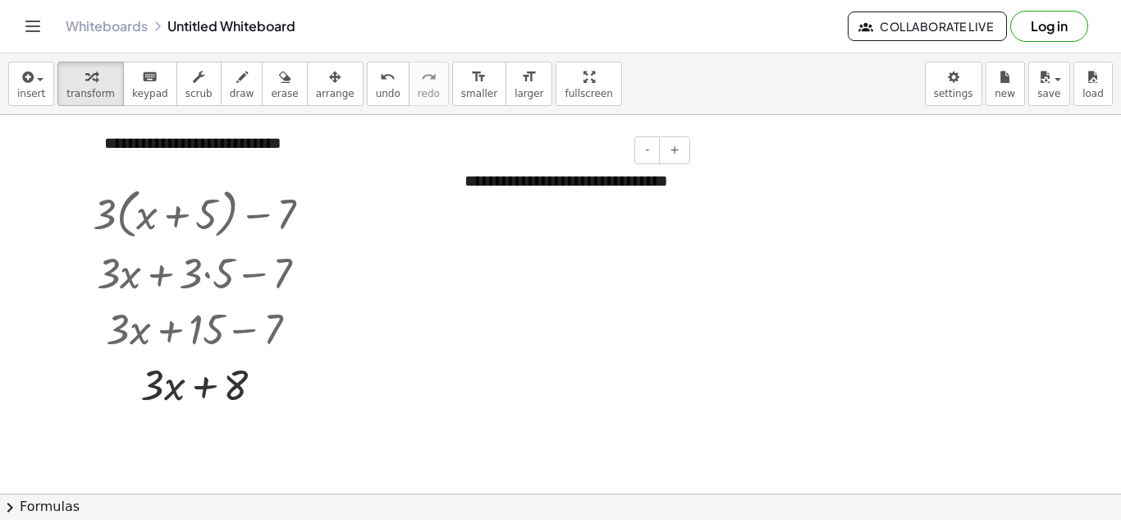
click at [574, 204] on div "**********" at bounding box center [571, 193] width 246 height 80
click at [469, 394] on div at bounding box center [560, 493] width 1121 height 757
click at [561, 206] on div "**********" at bounding box center [571, 193] width 246 height 80
click at [456, 377] on div at bounding box center [560, 493] width 1121 height 757
click at [35, 82] on div "button" at bounding box center [31, 76] width 28 height 20
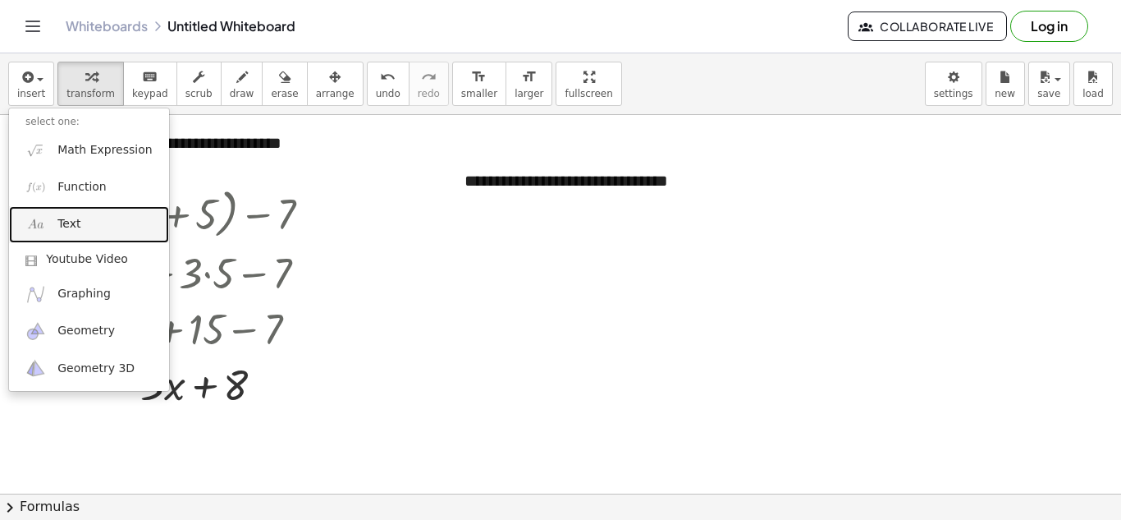
click at [112, 217] on link "Text" at bounding box center [89, 224] width 160 height 37
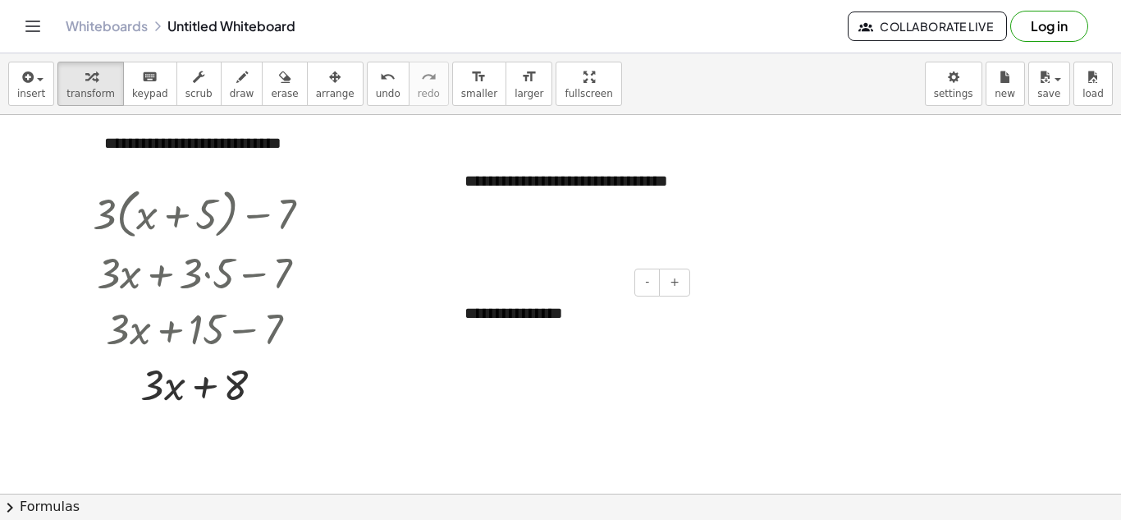
click at [650, 308] on div "**********" at bounding box center [571, 313] width 246 height 57
click at [579, 241] on div at bounding box center [560, 493] width 1121 height 757
drag, startPoint x: 266, startPoint y: 82, endPoint x: 183, endPoint y: 122, distance: 92.2
click at [183, 122] on div "**********" at bounding box center [211, 143] width 246 height 57
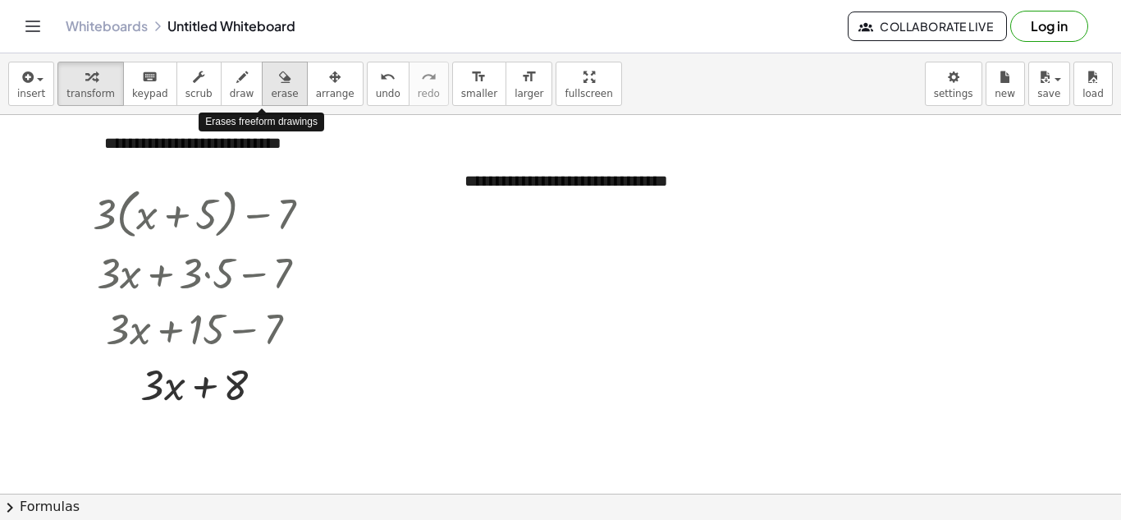
click at [271, 72] on div "button" at bounding box center [284, 76] width 27 height 20
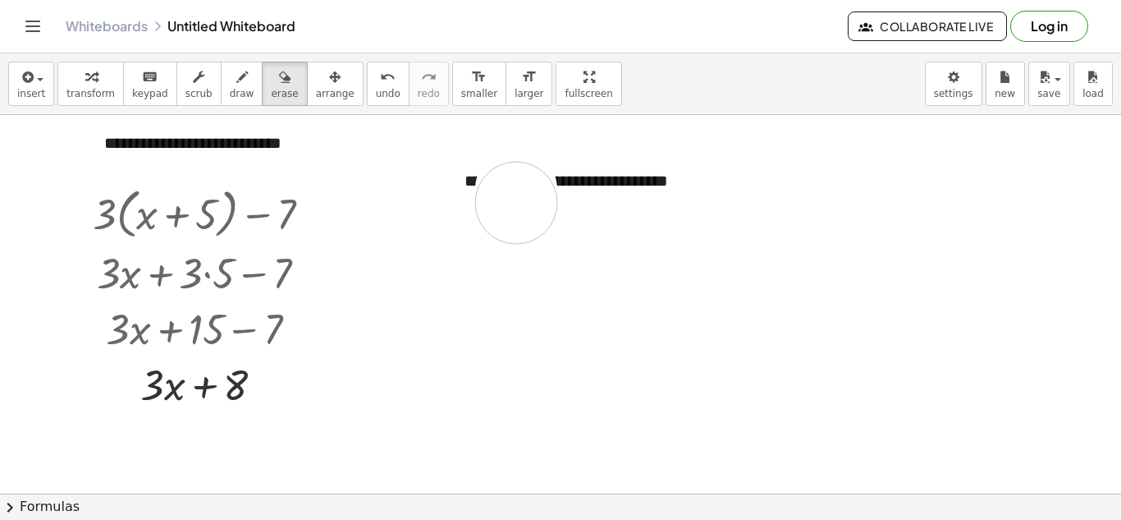
drag, startPoint x: 516, startPoint y: 189, endPoint x: 509, endPoint y: 206, distance: 18.8
click at [514, 208] on div at bounding box center [560, 493] width 1121 height 757
drag, startPoint x: 508, startPoint y: 200, endPoint x: 458, endPoint y: 199, distance: 50.1
click at [458, 199] on div at bounding box center [560, 493] width 1121 height 757
drag, startPoint x: 458, startPoint y: 283, endPoint x: 429, endPoint y: 247, distance: 46.2
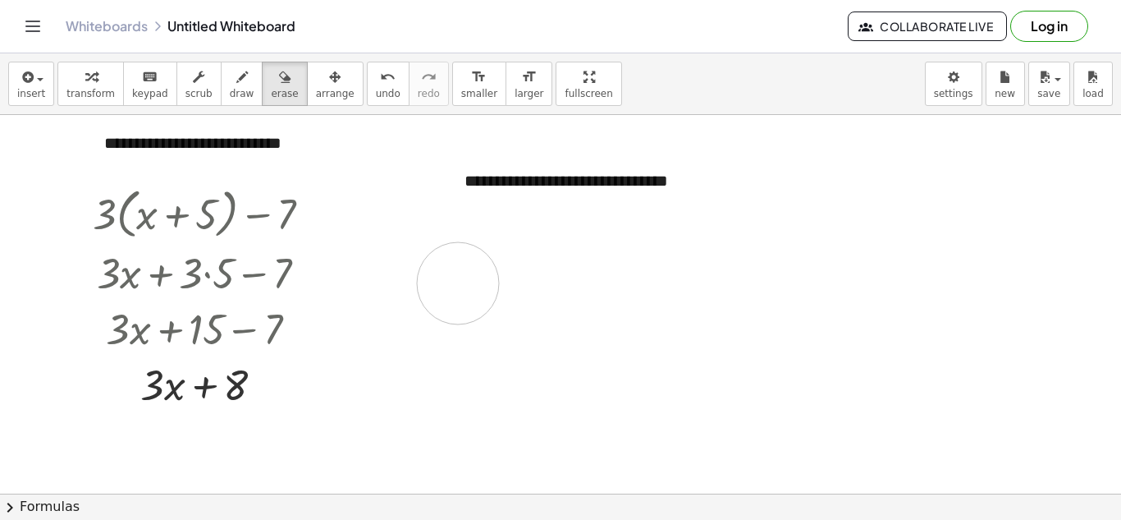
click at [457, 283] on div at bounding box center [560, 493] width 1121 height 757
click at [271, 91] on span "erase" at bounding box center [284, 93] width 27 height 11
drag, startPoint x: 461, startPoint y: 160, endPoint x: 521, endPoint y: 197, distance: 70.4
click at [526, 193] on div at bounding box center [560, 493] width 1121 height 757
click at [551, 307] on div at bounding box center [560, 493] width 1121 height 757
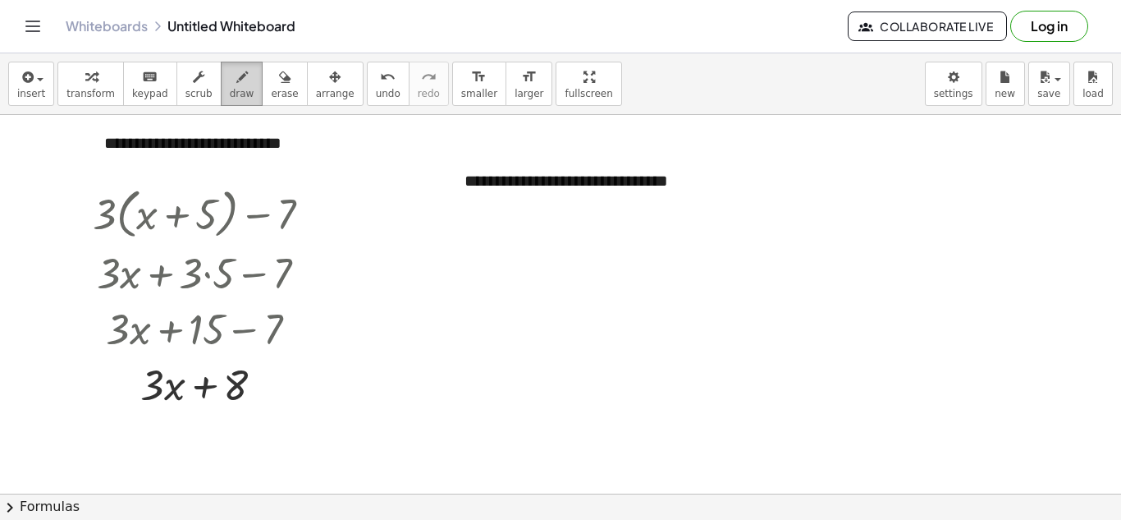
click at [240, 89] on button "draw" at bounding box center [242, 84] width 43 height 44
drag, startPoint x: 496, startPoint y: 169, endPoint x: 465, endPoint y: 193, distance: 39.2
click at [465, 193] on div at bounding box center [560, 493] width 1121 height 757
click at [461, 201] on div at bounding box center [560, 493] width 1121 height 757
click at [279, 83] on icon "button" at bounding box center [284, 77] width 11 height 20
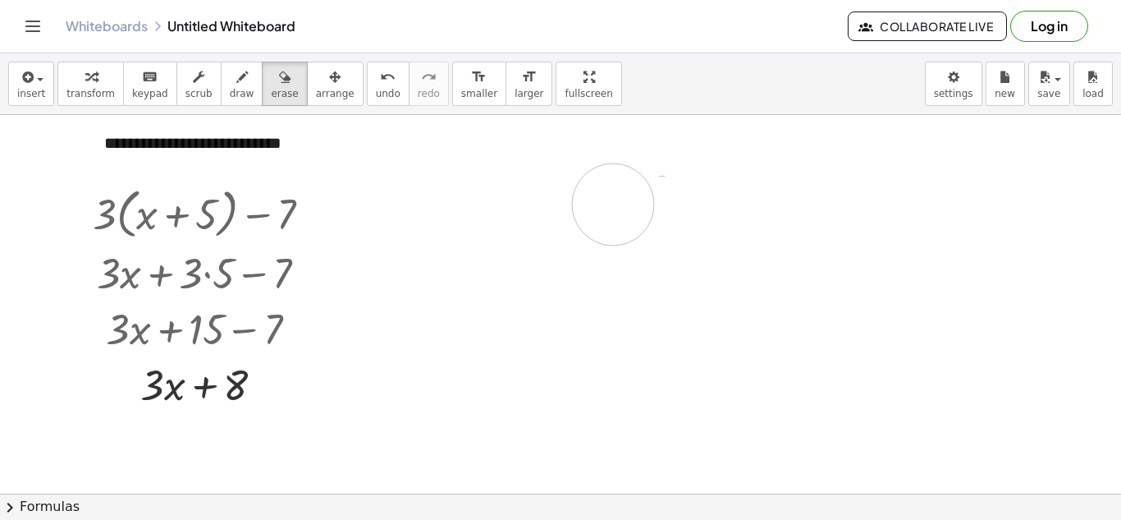
drag, startPoint x: 467, startPoint y: 150, endPoint x: 559, endPoint y: 196, distance: 102.8
click at [559, 196] on div at bounding box center [560, 493] width 1121 height 757
drag, startPoint x: 539, startPoint y: 300, endPoint x: 470, endPoint y: 222, distance: 104.7
click at [537, 300] on div at bounding box center [560, 493] width 1121 height 757
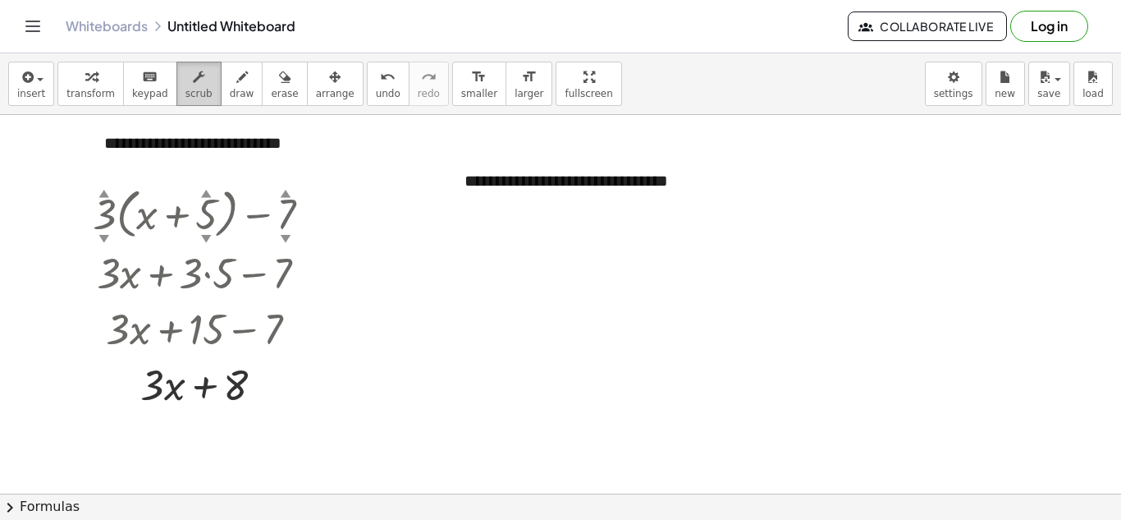
click at [177, 91] on button "scrub" at bounding box center [199, 84] width 45 height 44
click at [338, 209] on div at bounding box center [560, 493] width 1121 height 757
drag, startPoint x: 278, startPoint y: 237, endPoint x: 289, endPoint y: 234, distance: 11.2
click at [194, 214] on div "+ · 3 ▲ ▼ · ( + x + 5 ▲ ▼ ) − 7 ▲ ▼" at bounding box center [194, 214] width 0 height 0
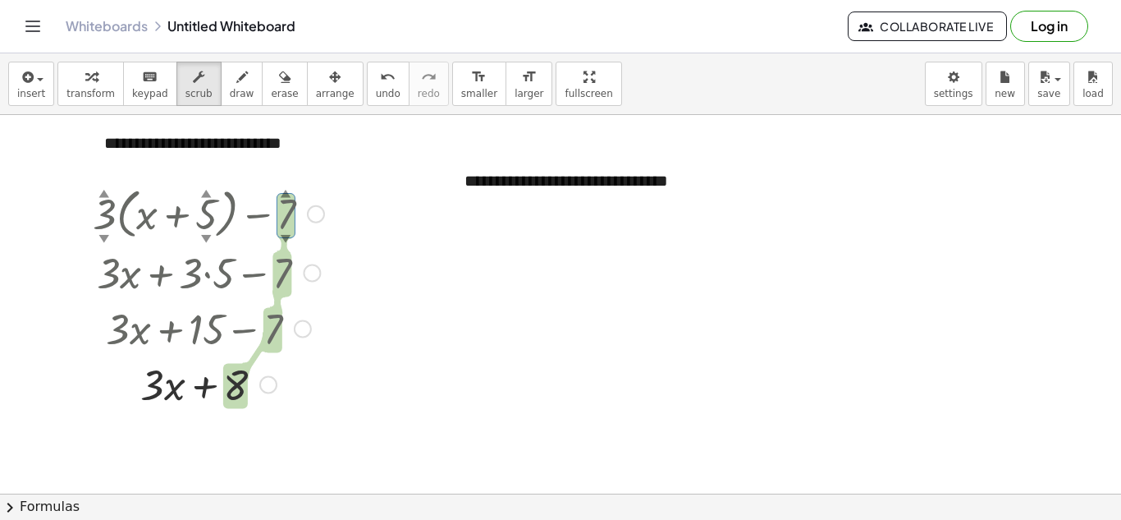
click at [289, 234] on div "▼" at bounding box center [286, 238] width 11 height 15
click at [379, 190] on div at bounding box center [560, 493] width 1121 height 757
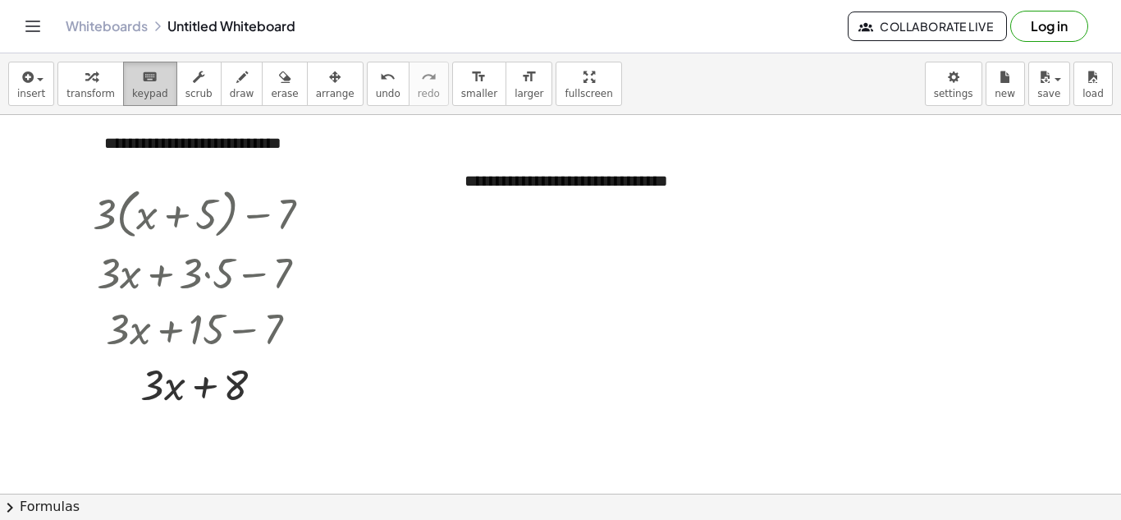
click at [158, 84] on button "keyboard keypad" at bounding box center [150, 84] width 54 height 44
click at [145, 89] on span "keypad" at bounding box center [150, 93] width 36 height 11
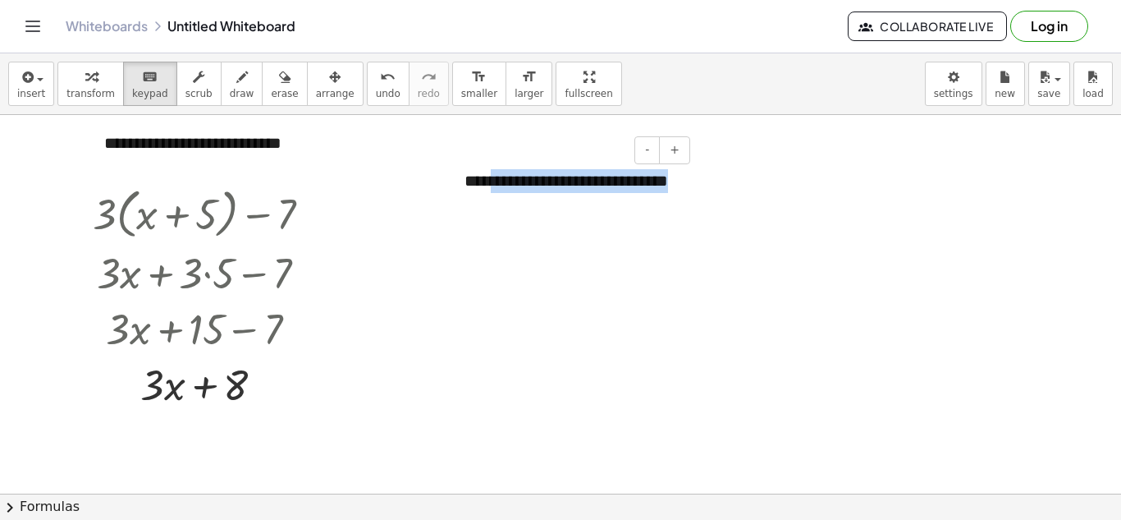
drag, startPoint x: 500, startPoint y: 172, endPoint x: 552, endPoint y: 219, distance: 70.9
click at [552, 219] on div "**********" at bounding box center [571, 193] width 246 height 80
click at [580, 251] on div at bounding box center [560, 493] width 1121 height 757
click at [562, 227] on div "**********" at bounding box center [571, 193] width 246 height 80
click at [553, 215] on div "**********" at bounding box center [571, 193] width 246 height 80
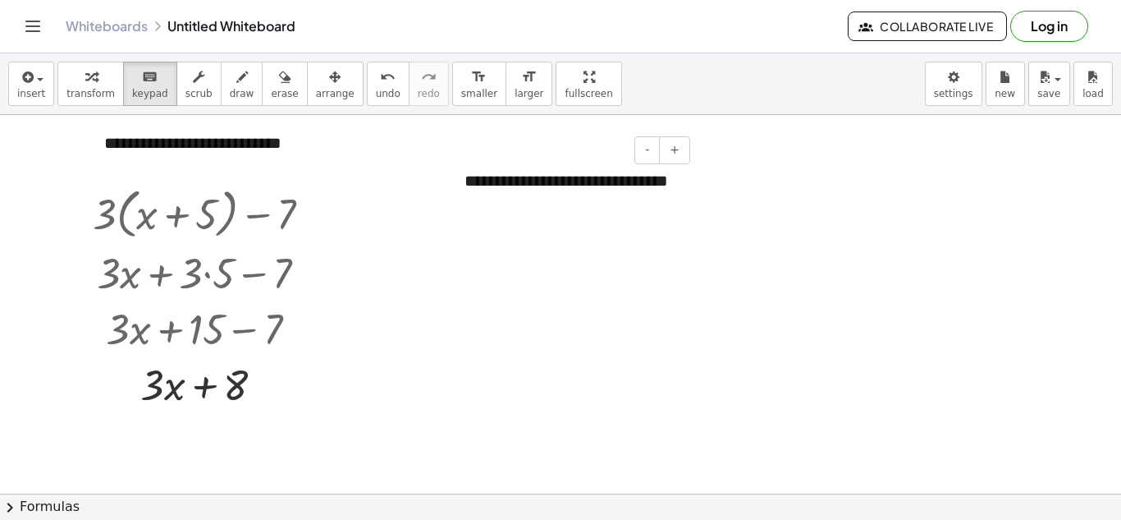
click at [553, 215] on div "**********" at bounding box center [571, 193] width 246 height 80
drag, startPoint x: 479, startPoint y: 180, endPoint x: 579, endPoint y: 261, distance: 129.0
click at [579, 261] on div "**********" at bounding box center [560, 493] width 1121 height 757
drag, startPoint x: 565, startPoint y: 233, endPoint x: 552, endPoint y: 216, distance: 21.2
click at [564, 232] on div "**********" at bounding box center [560, 493] width 1121 height 757
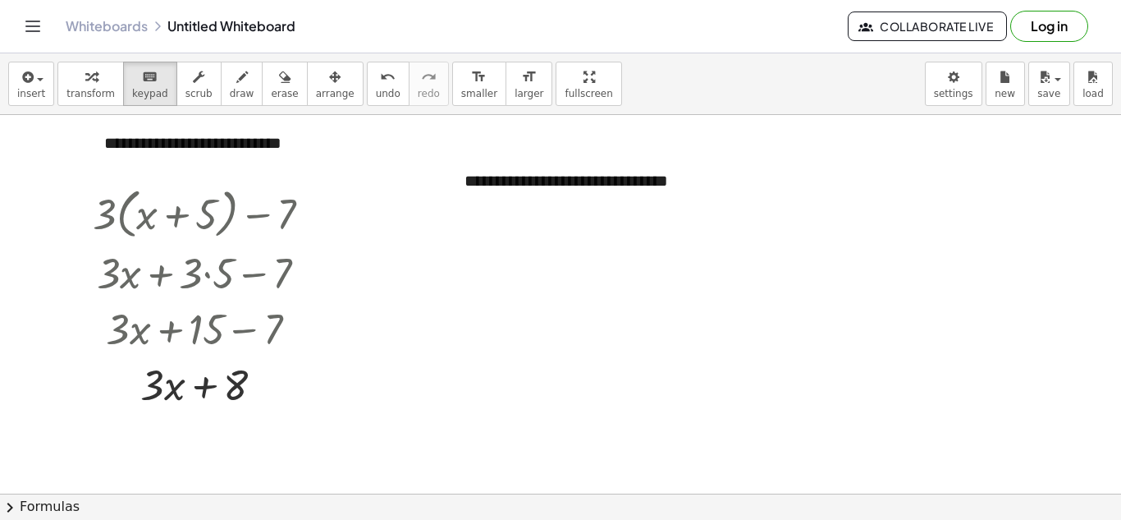
click at [549, 210] on div "**********" at bounding box center [571, 193] width 246 height 80
click at [94, 89] on span "transform" at bounding box center [90, 93] width 48 height 11
click at [449, 244] on div at bounding box center [560, 493] width 1121 height 757
click at [456, 275] on div "- +" at bounding box center [567, 282] width 246 height 28
click at [192, 172] on div at bounding box center [560, 493] width 1121 height 757
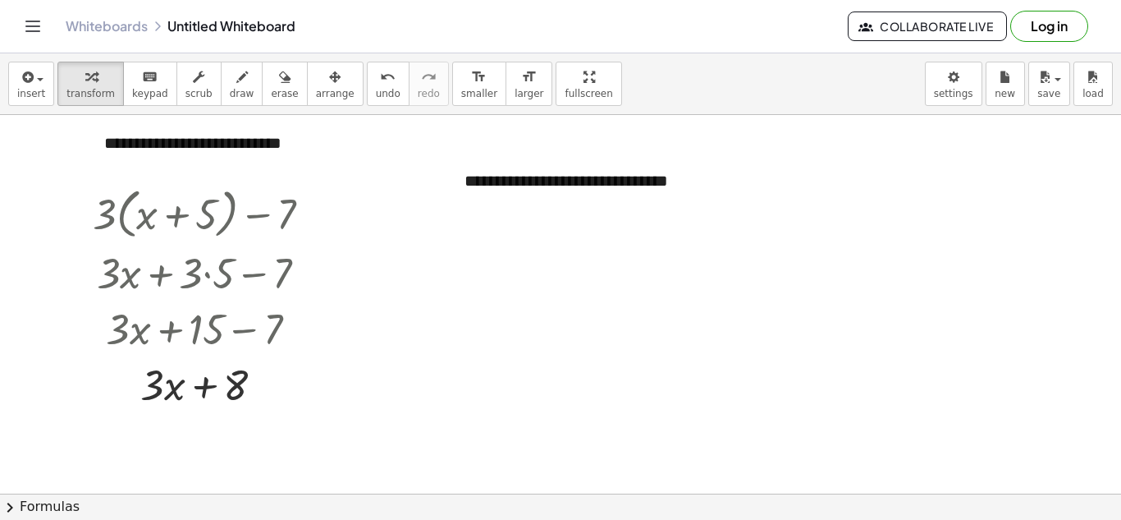
drag, startPoint x: 199, startPoint y: 177, endPoint x: 436, endPoint y: 306, distance: 269.7
click at [211, 182] on div "**********" at bounding box center [560, 493] width 1121 height 757
click at [312, 238] on div at bounding box center [209, 212] width 248 height 62
click at [11, 508] on span "chevron_right" at bounding box center [10, 507] width 20 height 20
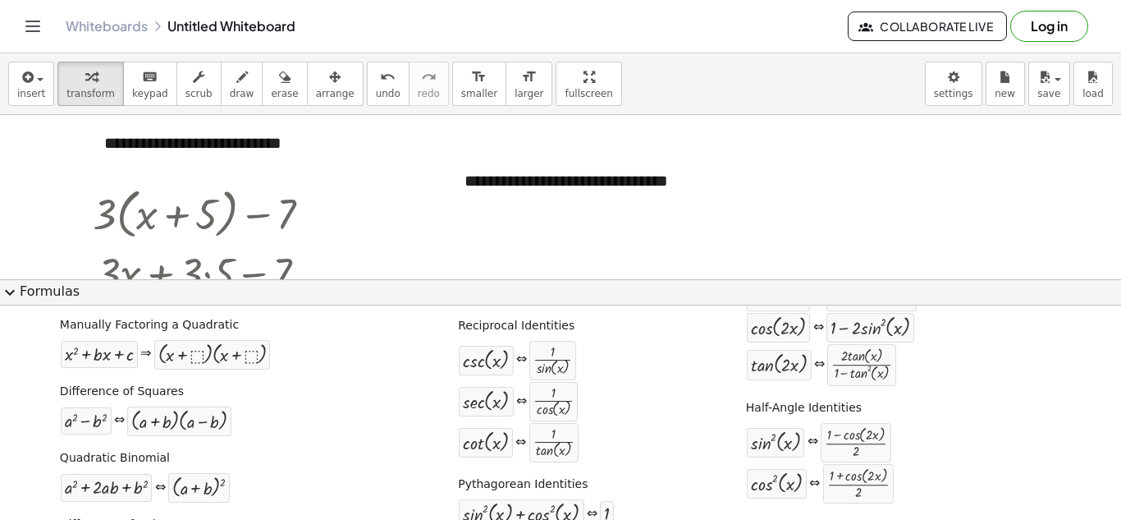
scroll to position [164, 0]
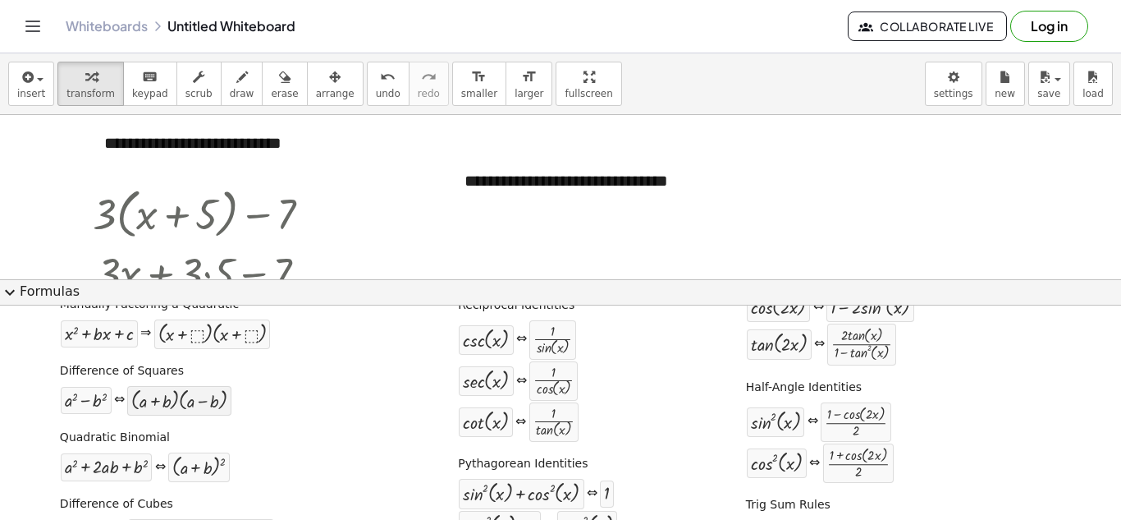
click at [174, 404] on div at bounding box center [179, 400] width 96 height 21
click at [80, 375] on label "Difference of Squares" at bounding box center [122, 371] width 124 height 16
drag, startPoint x: 80, startPoint y: 376, endPoint x: 59, endPoint y: 387, distance: 23.1
click at [62, 386] on div "Difference of Squares + a 2 − b 2 ⇔ · ( + a + b ) · ( + a − b )" at bounding box center [195, 388] width 277 height 62
click at [57, 383] on div "Difference of Squares + a 2 − b 2 ⇔ · ( + a + b ) · ( + a − b )" at bounding box center [195, 388] width 277 height 62
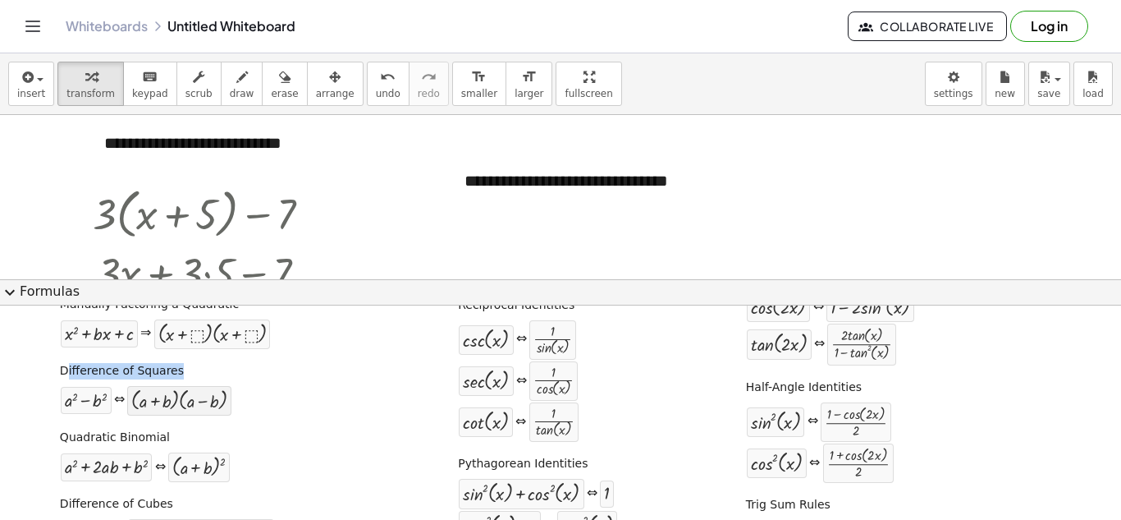
drag, startPoint x: 57, startPoint y: 383, endPoint x: 135, endPoint y: 394, distance: 78.8
click at [135, 394] on div "Difference of Squares + a 2 − b 2 ⇔ · ( + a + b ) · ( + a − b )" at bounding box center [195, 388] width 277 height 62
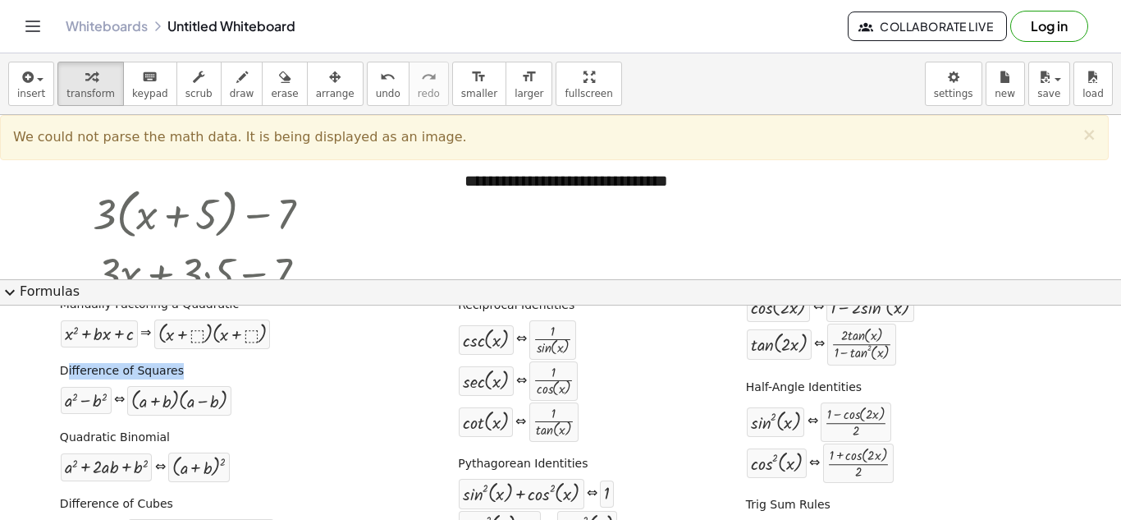
click at [449, 257] on div at bounding box center [560, 493] width 1121 height 757
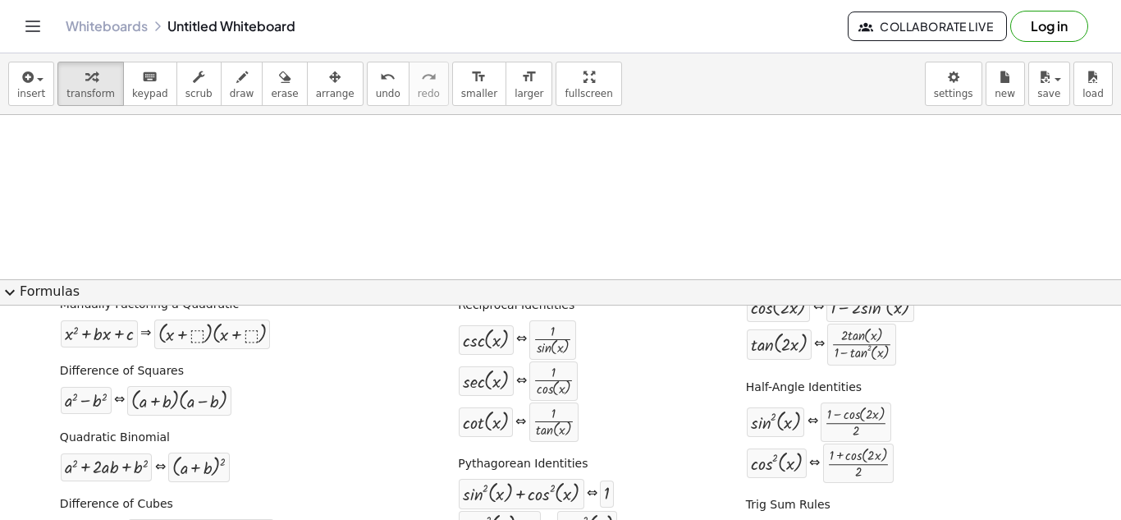
scroll to position [0, 0]
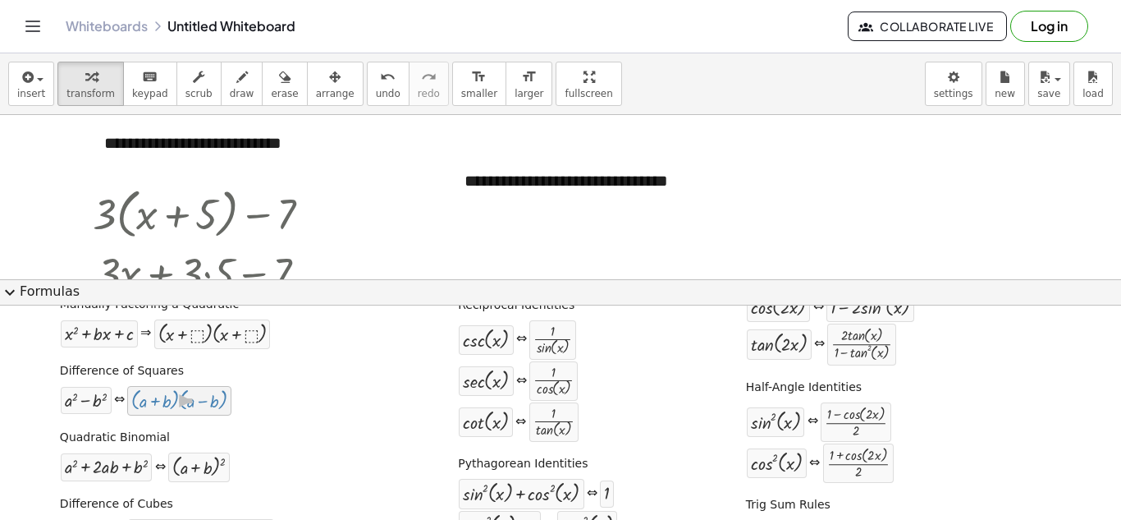
click at [156, 401] on div at bounding box center [179, 400] width 96 height 21
drag, startPoint x: 156, startPoint y: 401, endPoint x: 216, endPoint y: 403, distance: 60.0
click at [249, 383] on div "Difference of Squares + a 2 − b 2 ⇔ · ( + a + b ) · ( + a − b )" at bounding box center [195, 388] width 277 height 62
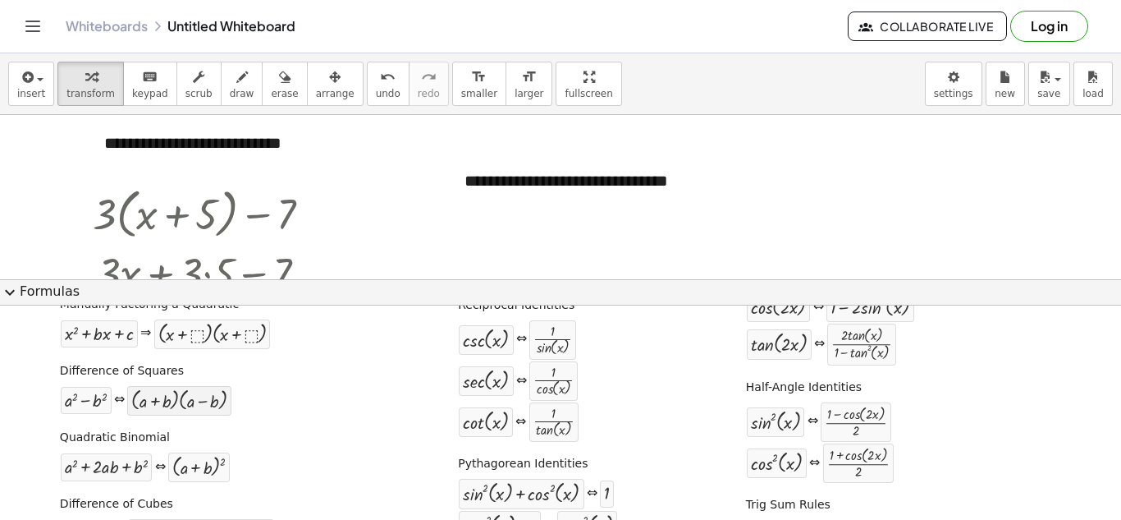
click at [222, 393] on div at bounding box center [179, 400] width 96 height 21
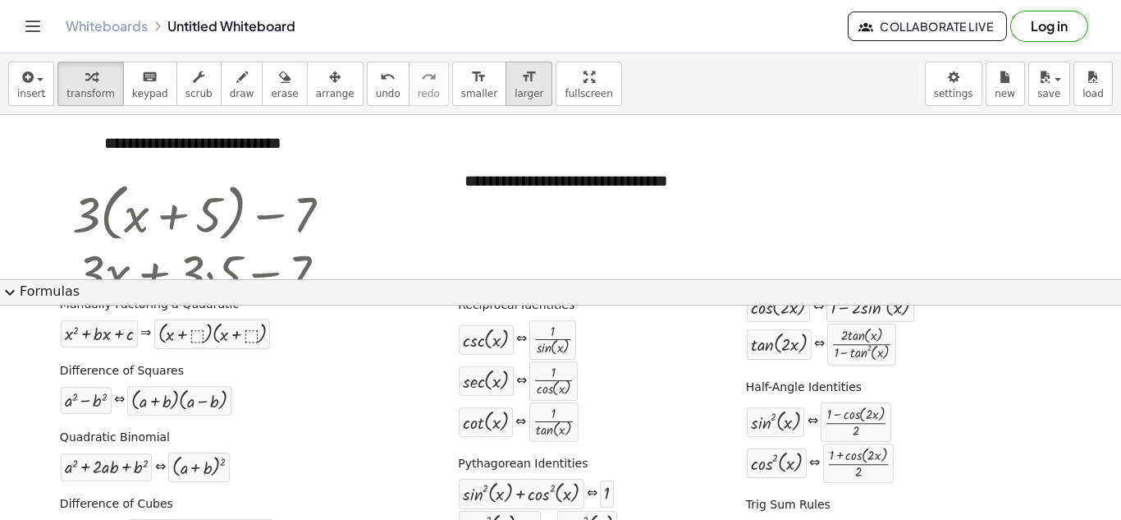
click at [515, 89] on span "larger" at bounding box center [529, 93] width 29 height 11
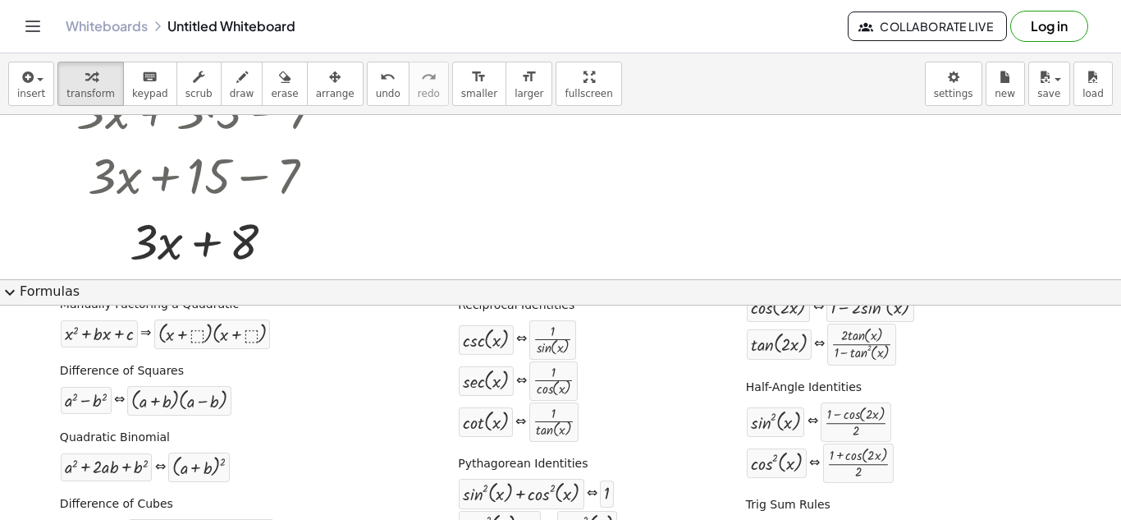
scroll to position [164, 0]
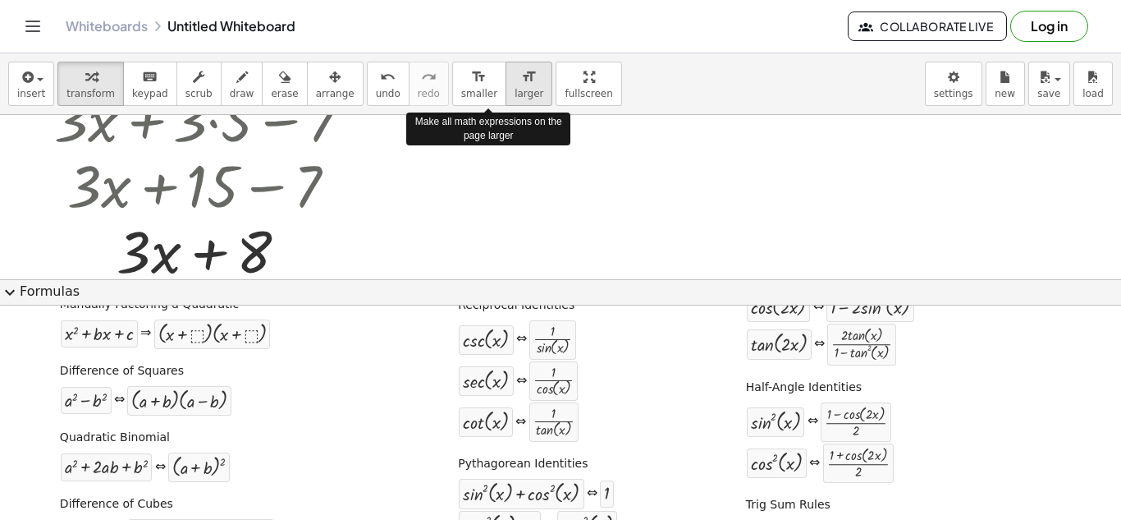
click at [521, 76] on icon "format_size" at bounding box center [529, 77] width 16 height 20
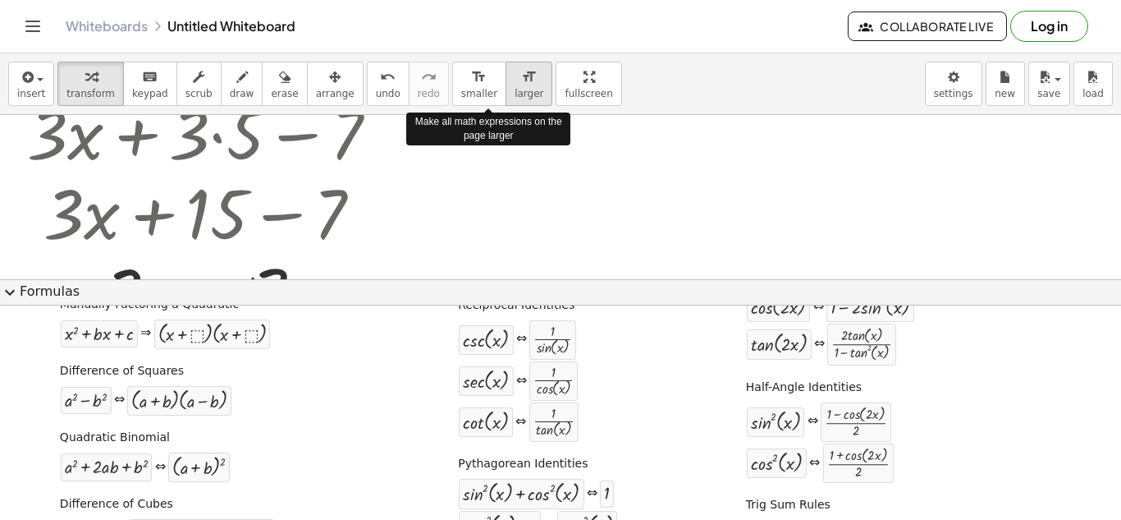
click at [521, 76] on icon "format_size" at bounding box center [529, 77] width 16 height 20
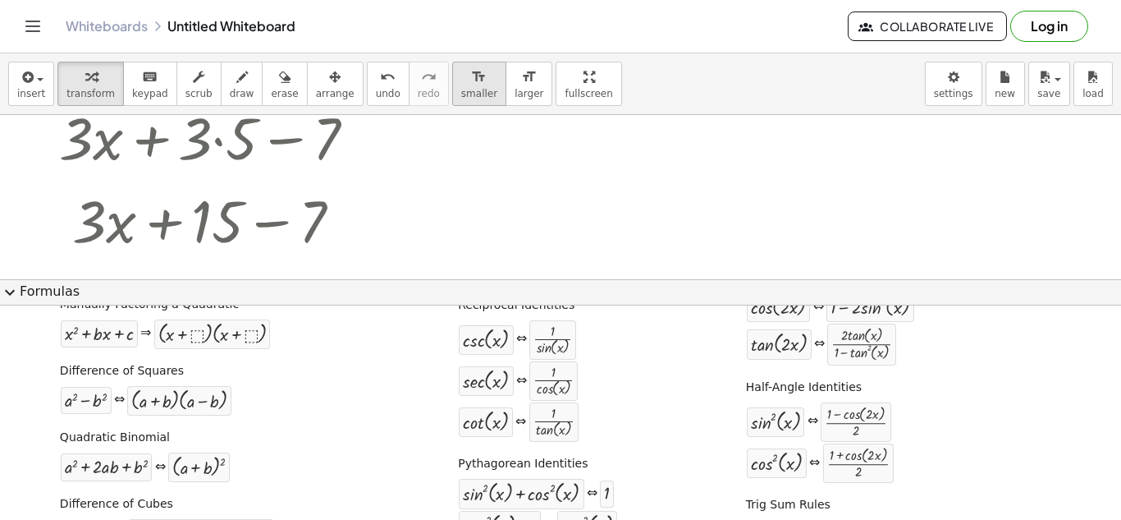
click at [471, 78] on icon "format_size" at bounding box center [479, 77] width 16 height 20
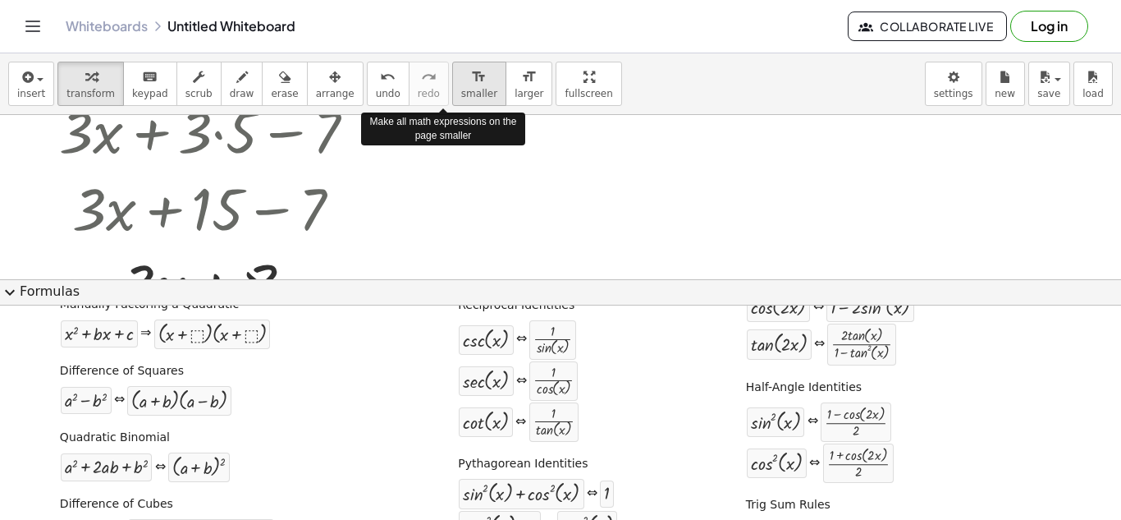
click at [471, 78] on icon "format_size" at bounding box center [479, 77] width 16 height 20
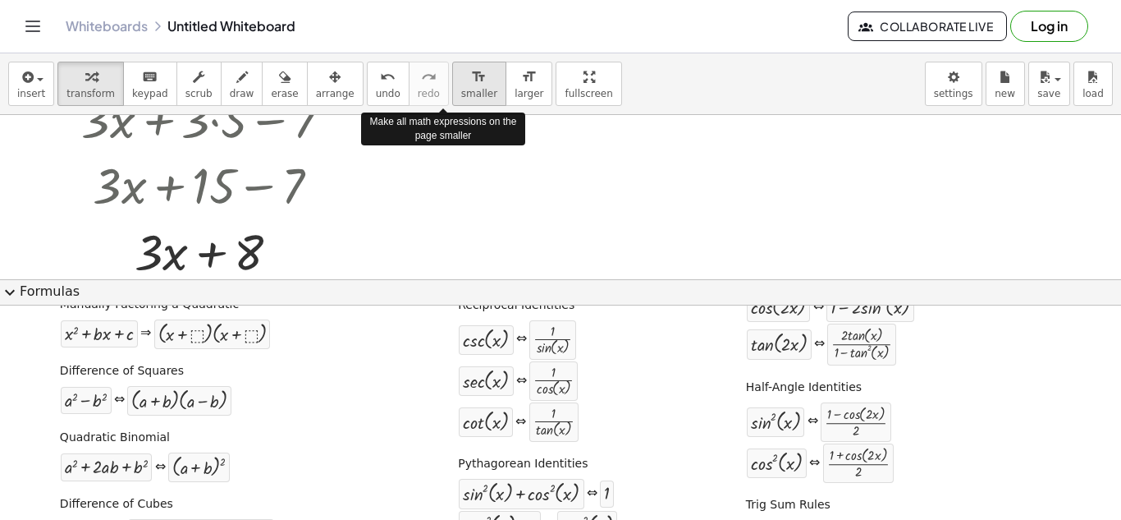
click at [471, 78] on icon "format_size" at bounding box center [479, 77] width 16 height 20
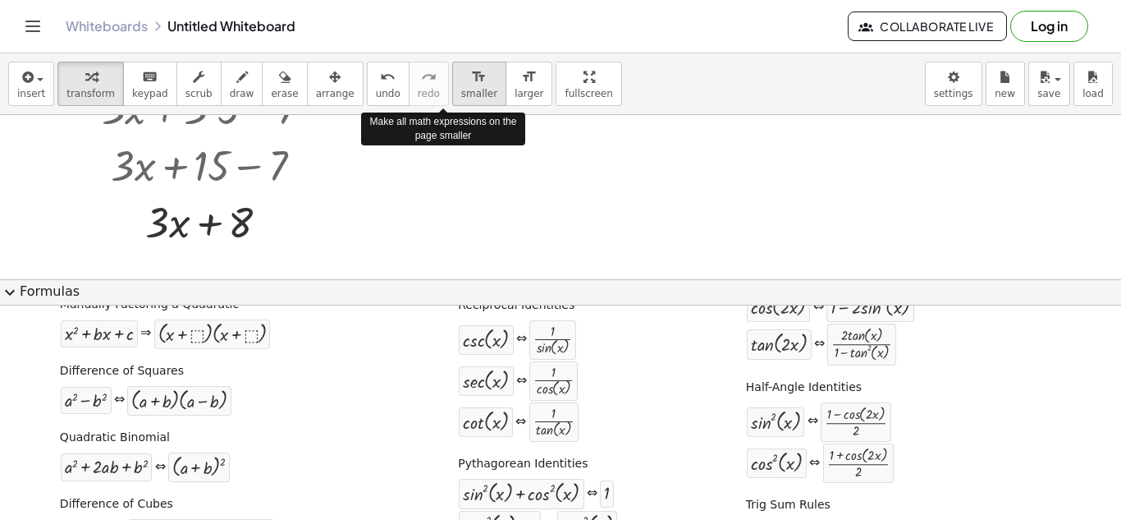
click at [471, 78] on icon "format_size" at bounding box center [479, 77] width 16 height 20
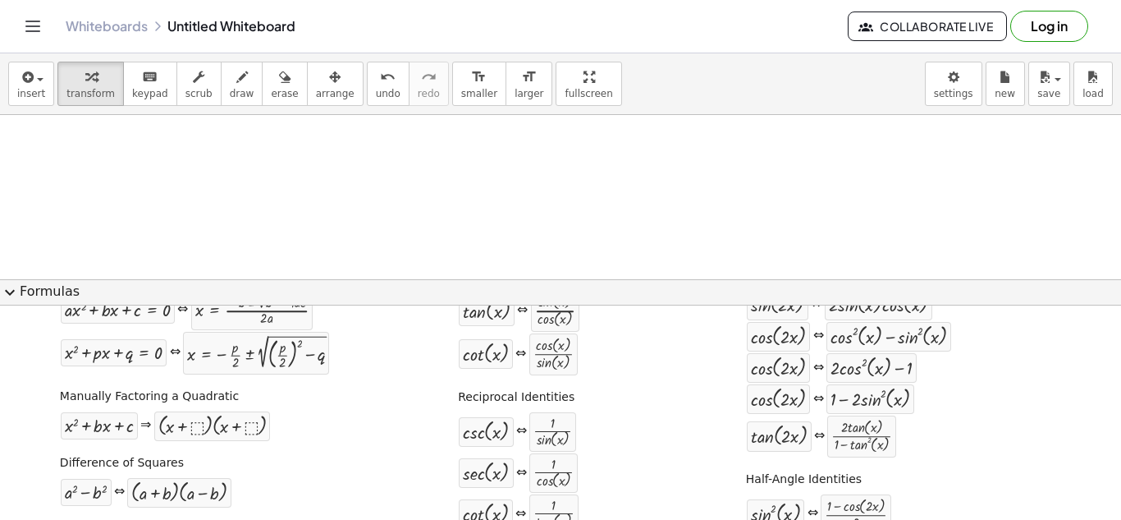
scroll to position [0, 0]
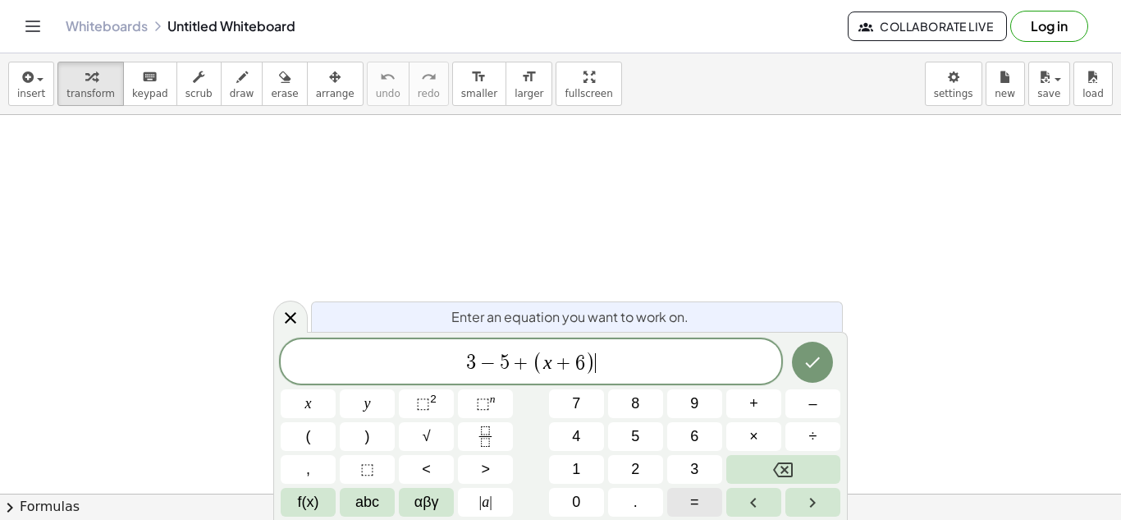
click at [688, 494] on button "=" at bounding box center [694, 502] width 55 height 29
click at [810, 369] on icon "Done" at bounding box center [813, 362] width 20 height 20
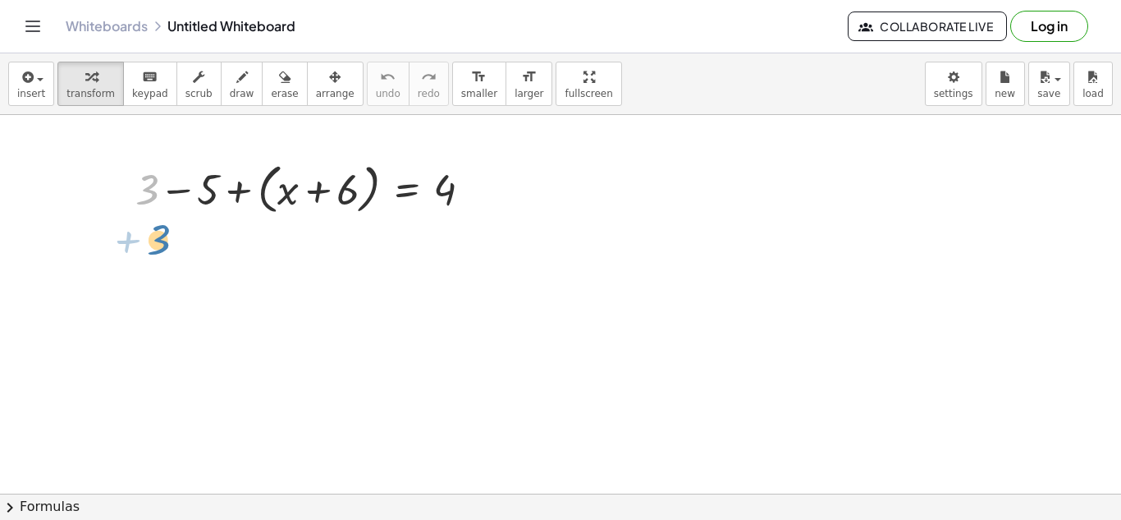
drag, startPoint x: 147, startPoint y: 187, endPoint x: 158, endPoint y: 238, distance: 52.2
drag, startPoint x: 144, startPoint y: 186, endPoint x: 146, endPoint y: 232, distance: 46.8
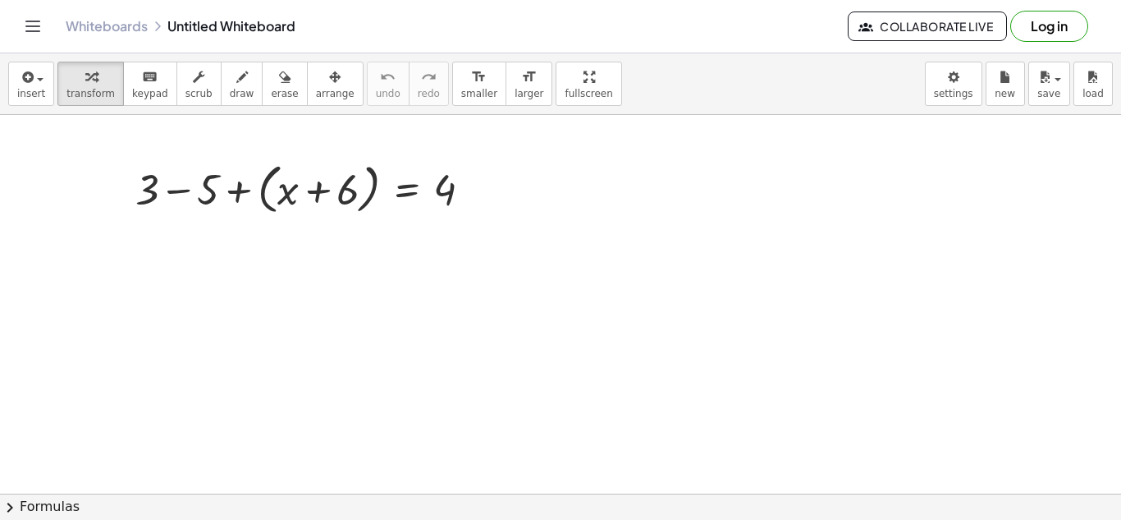
drag, startPoint x: 213, startPoint y: 227, endPoint x: 226, endPoint y: 229, distance: 13.4
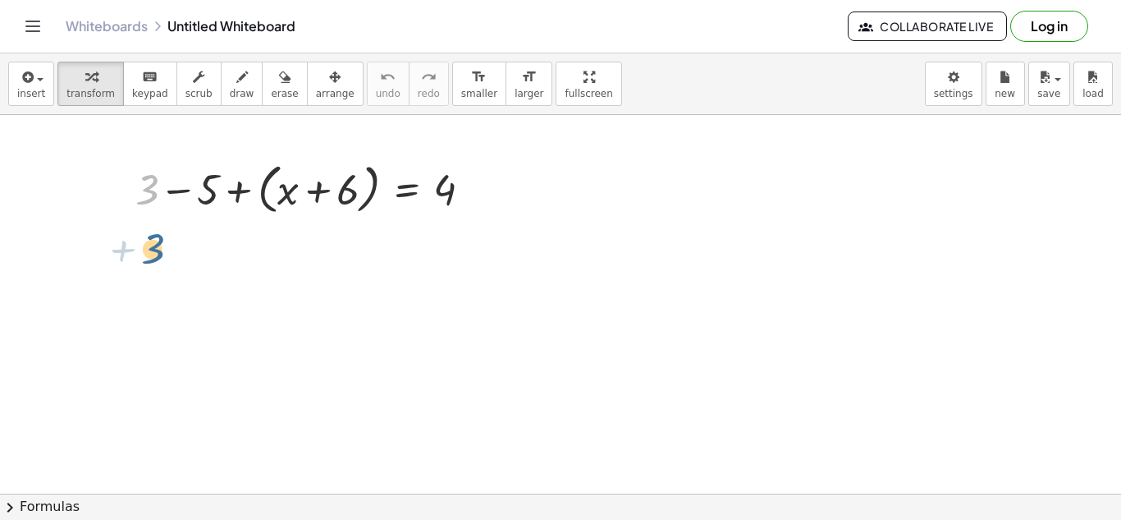
drag, startPoint x: 156, startPoint y: 187, endPoint x: 162, endPoint y: 246, distance: 59.4
drag, startPoint x: 180, startPoint y: 184, endPoint x: 186, endPoint y: 228, distance: 44.8
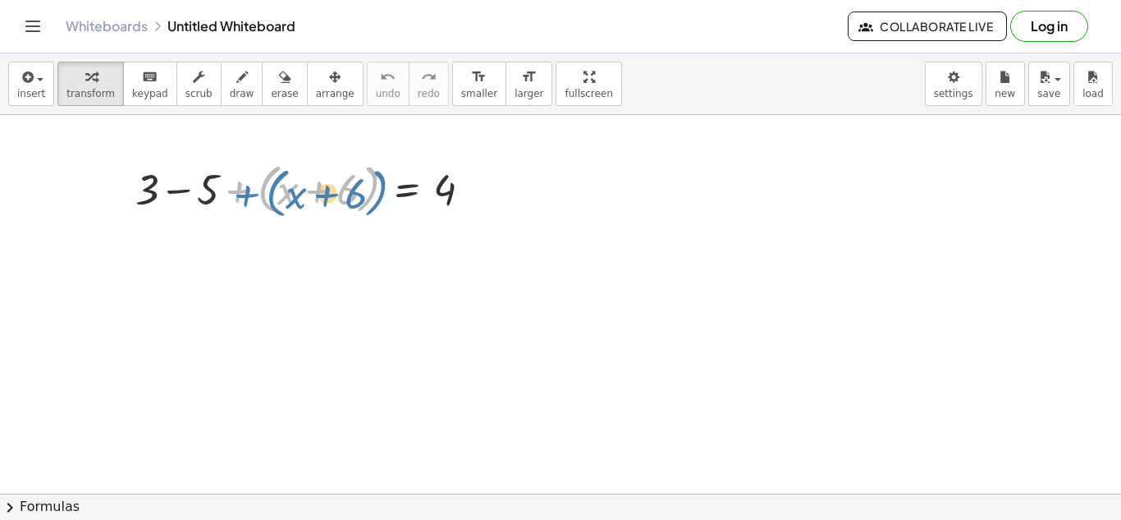
drag, startPoint x: 235, startPoint y: 197, endPoint x: 242, endPoint y: 201, distance: 8.5
click at [242, 201] on div at bounding box center [310, 188] width 366 height 62
drag, startPoint x: 237, startPoint y: 195, endPoint x: 281, endPoint y: 197, distance: 43.6
click at [281, 197] on div at bounding box center [310, 188] width 366 height 62
drag, startPoint x: 240, startPoint y: 190, endPoint x: 291, endPoint y: 190, distance: 51.7
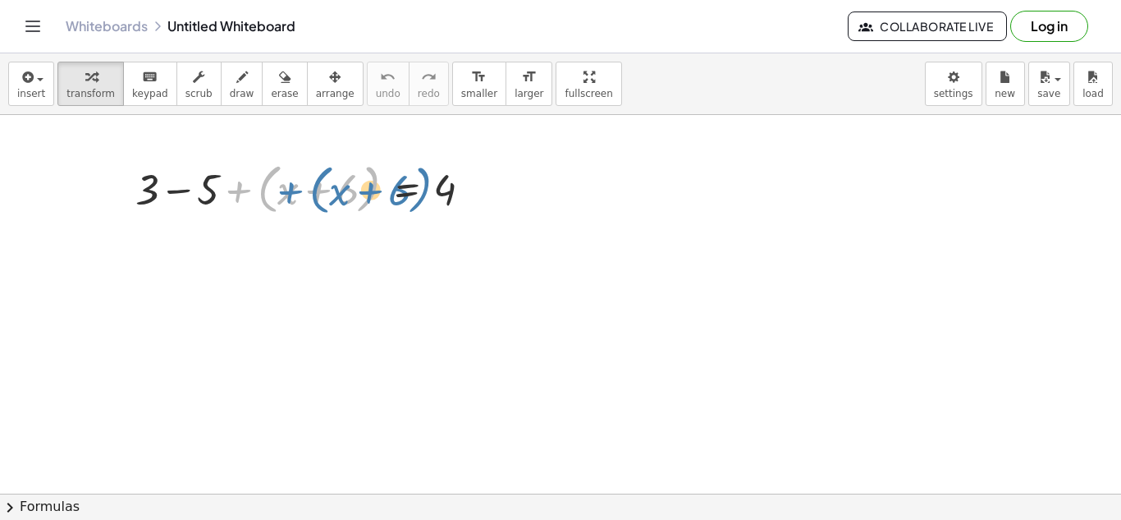
click at [291, 190] on div at bounding box center [310, 188] width 366 height 62
click at [242, 183] on div at bounding box center [310, 188] width 366 height 62
click at [242, 183] on div at bounding box center [330, 188] width 325 height 56
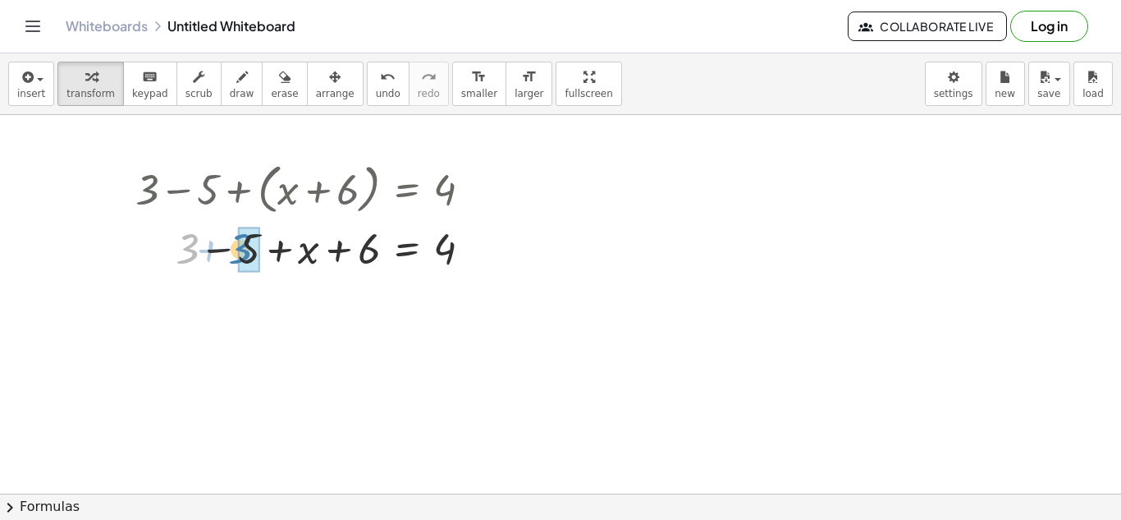
drag, startPoint x: 190, startPoint y: 254, endPoint x: 242, endPoint y: 254, distance: 52.5
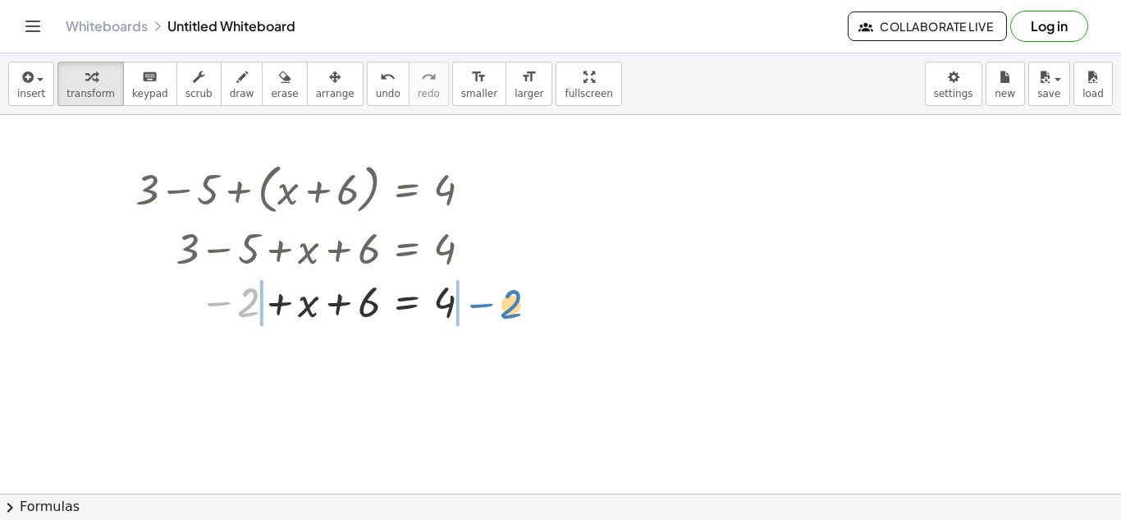
drag, startPoint x: 245, startPoint y: 309, endPoint x: 507, endPoint y: 311, distance: 262.7
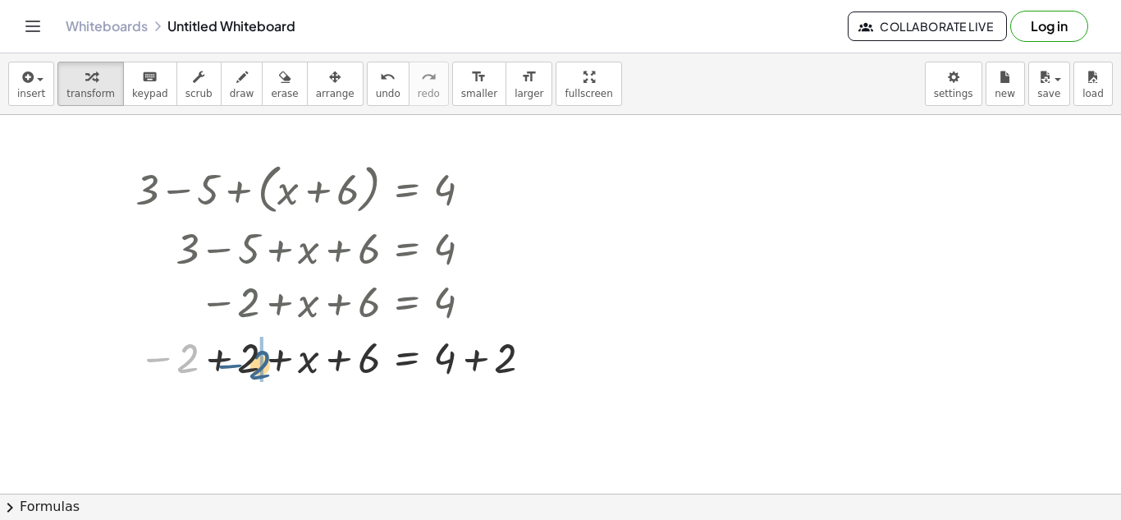
drag, startPoint x: 183, startPoint y: 360, endPoint x: 257, endPoint y: 367, distance: 74.2
click at [257, 367] on div at bounding box center [337, 356] width 420 height 56
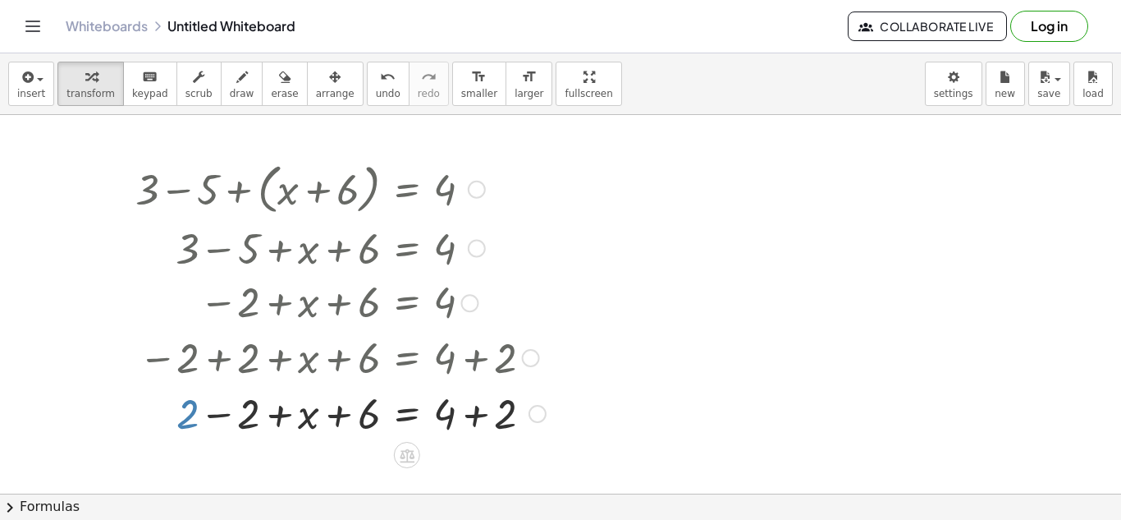
click at [189, 415] on div at bounding box center [340, 412] width 427 height 56
click at [380, 71] on icon "undo" at bounding box center [388, 77] width 16 height 20
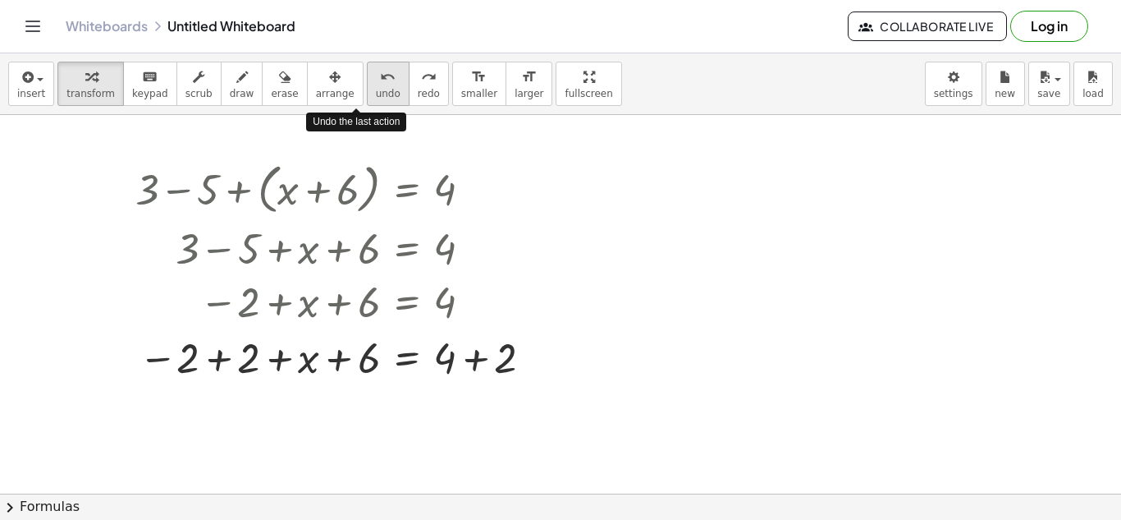
click at [380, 76] on icon "undo" at bounding box center [388, 77] width 16 height 20
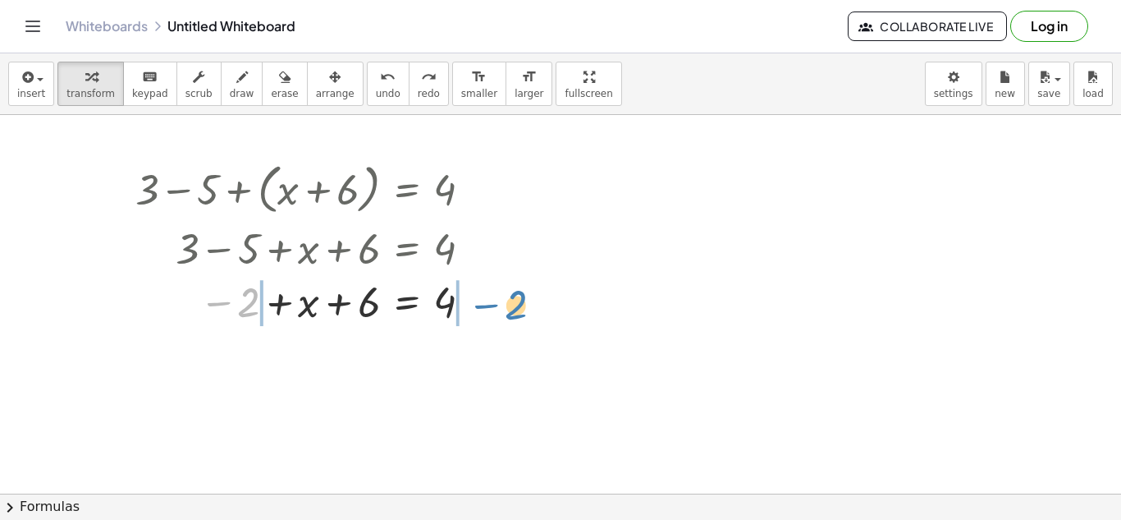
drag, startPoint x: 250, startPoint y: 302, endPoint x: 518, endPoint y: 305, distance: 267.6
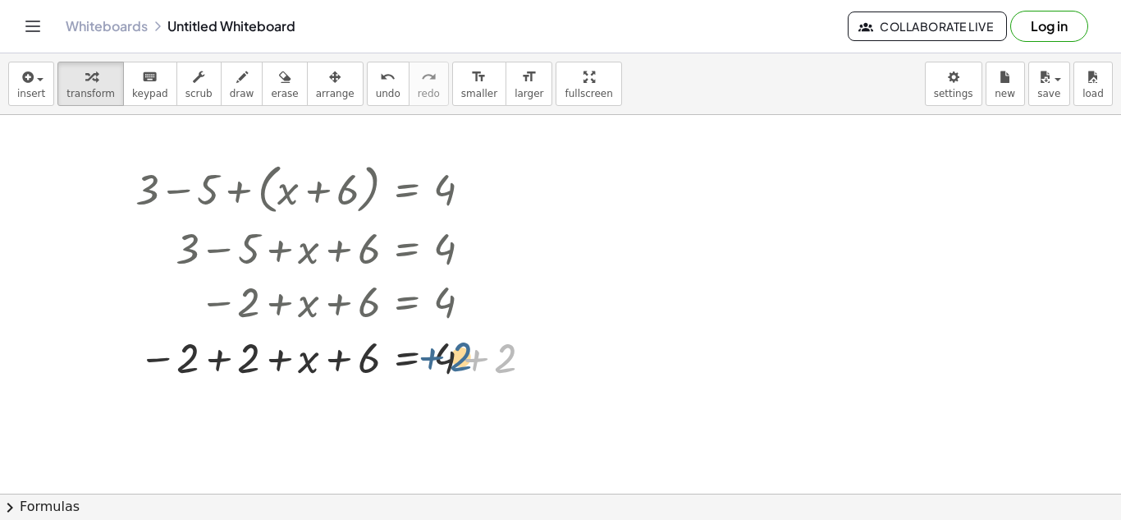
drag, startPoint x: 507, startPoint y: 365, endPoint x: 462, endPoint y: 363, distance: 44.4
click at [462, 363] on div at bounding box center [337, 356] width 420 height 56
drag, startPoint x: 503, startPoint y: 363, endPoint x: 456, endPoint y: 361, distance: 47.6
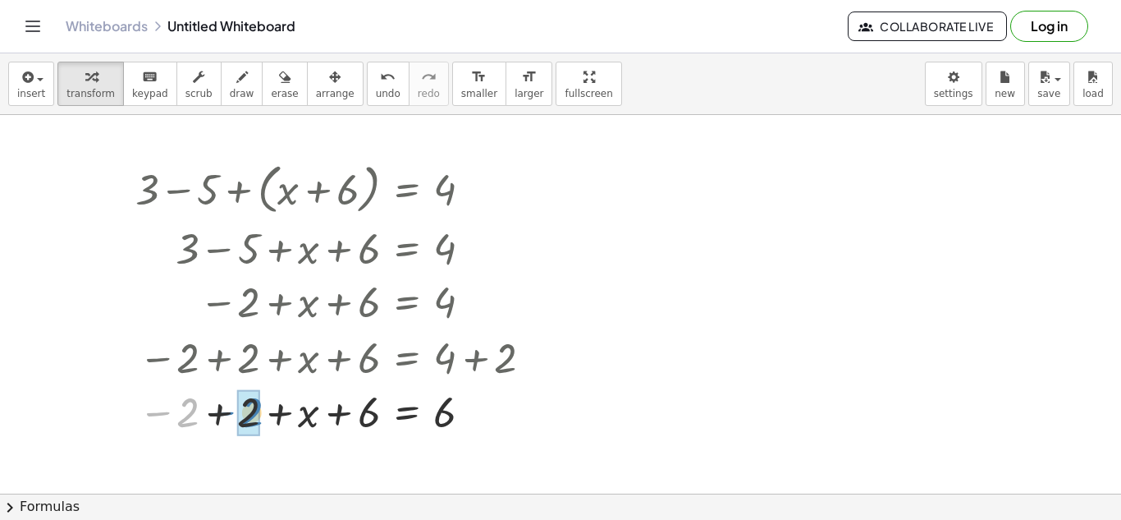
drag, startPoint x: 189, startPoint y: 421, endPoint x: 253, endPoint y: 421, distance: 64.0
drag, startPoint x: 366, startPoint y: 419, endPoint x: 455, endPoint y: 429, distance: 89.3
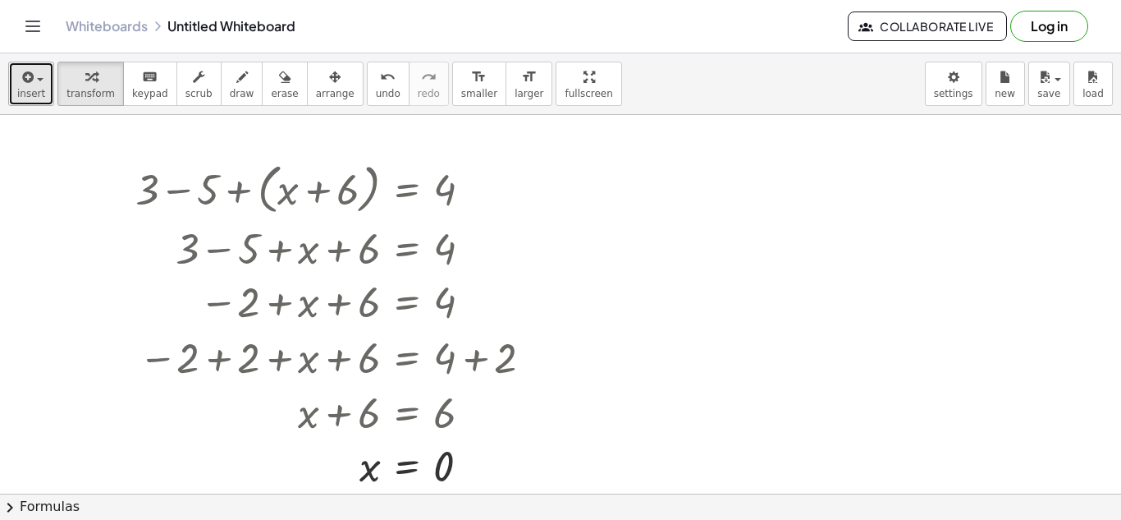
click at [44, 86] on button "insert" at bounding box center [31, 84] width 46 height 44
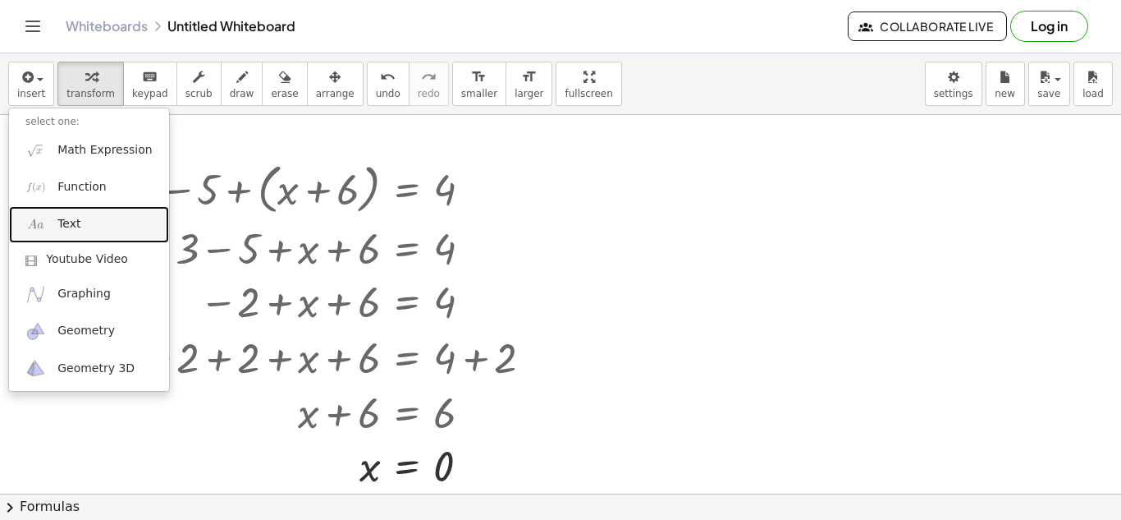
click at [73, 218] on span "Text" at bounding box center [68, 224] width 23 height 16
